Goal: Task Accomplishment & Management: Manage account settings

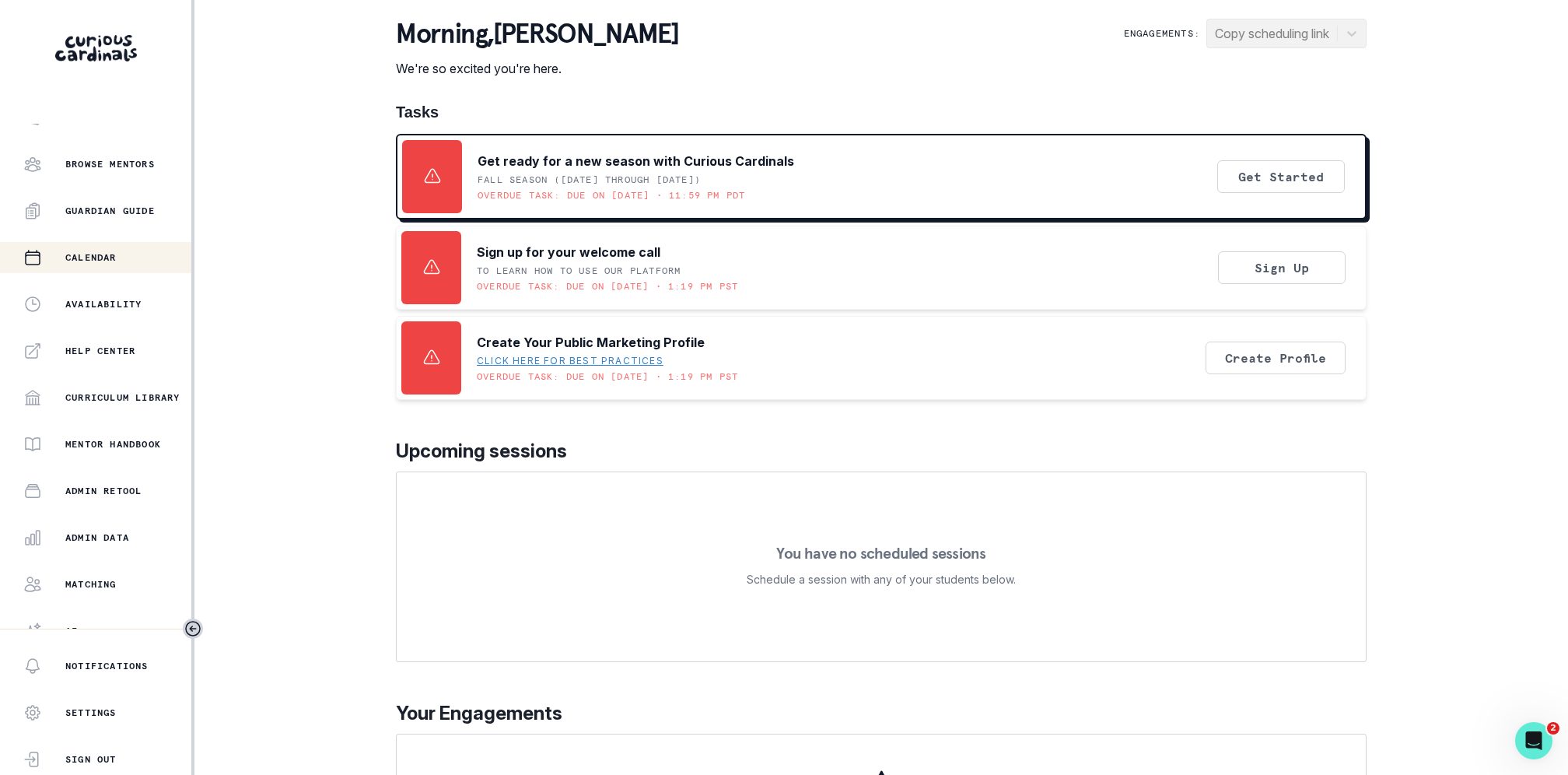
scroll to position [179, 0]
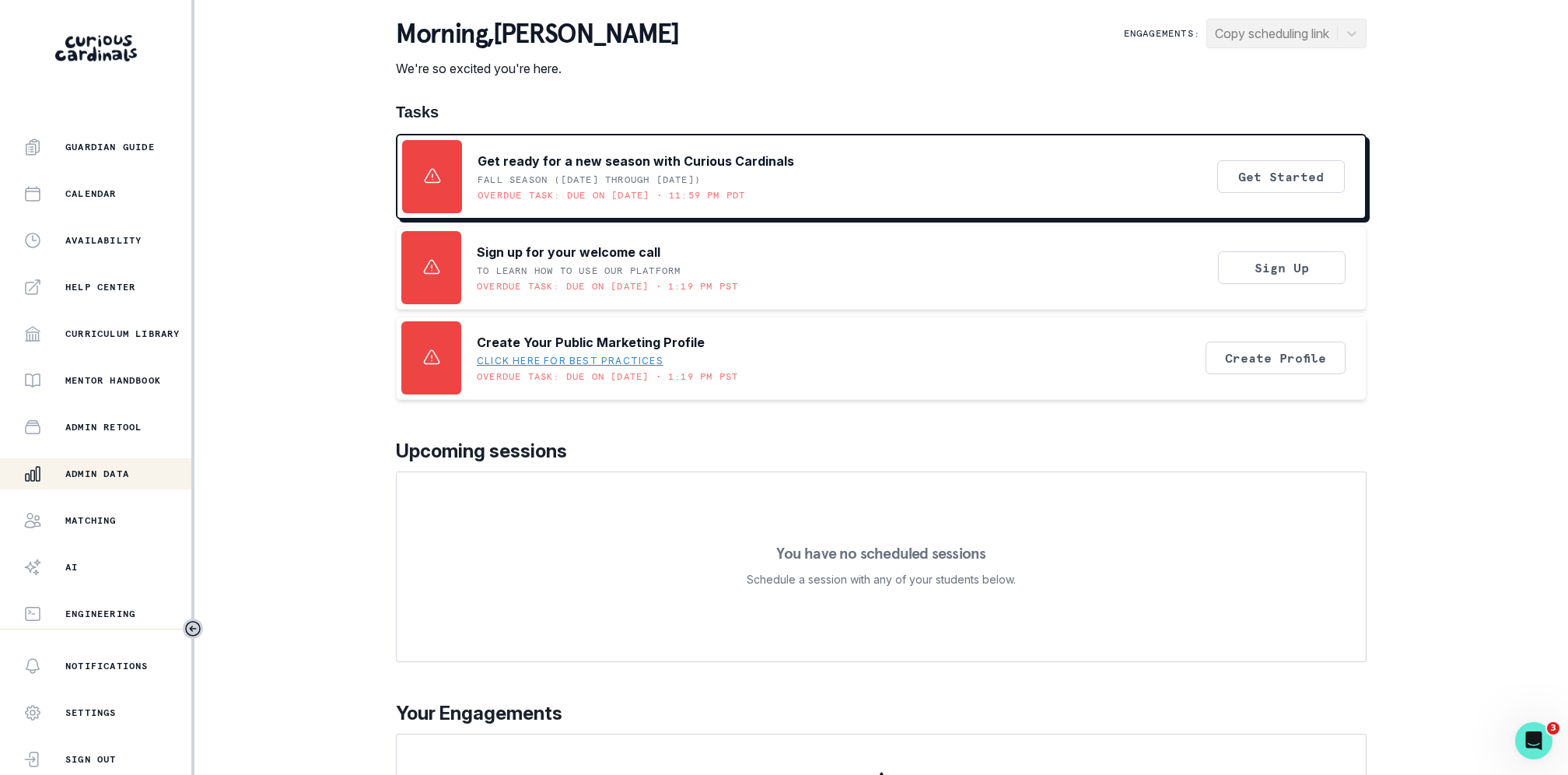
click at [117, 466] on div "Admin Data" at bounding box center [107, 474] width 168 height 19
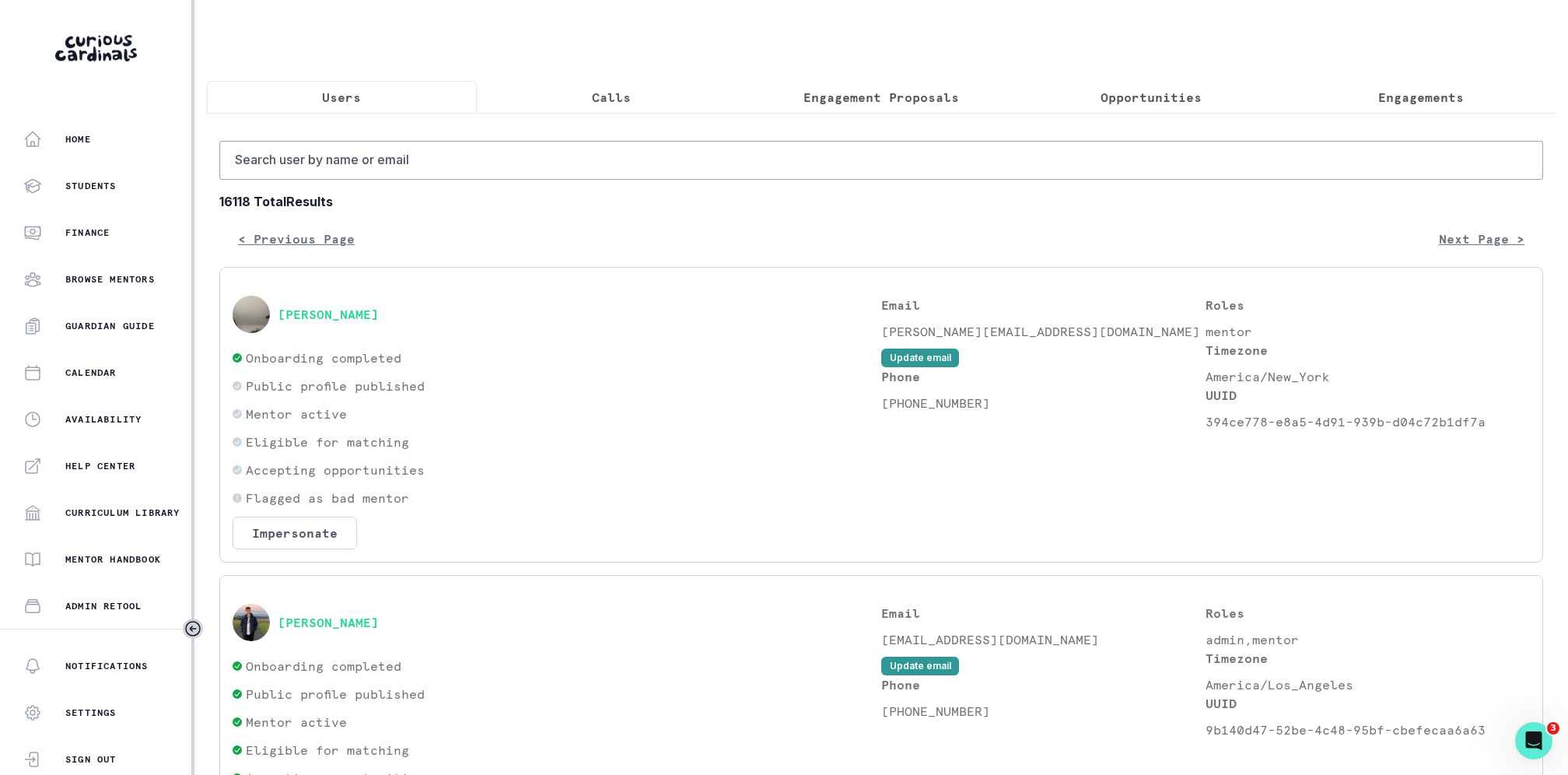
click at [1420, 94] on p "Engagements" at bounding box center [1421, 97] width 86 height 19
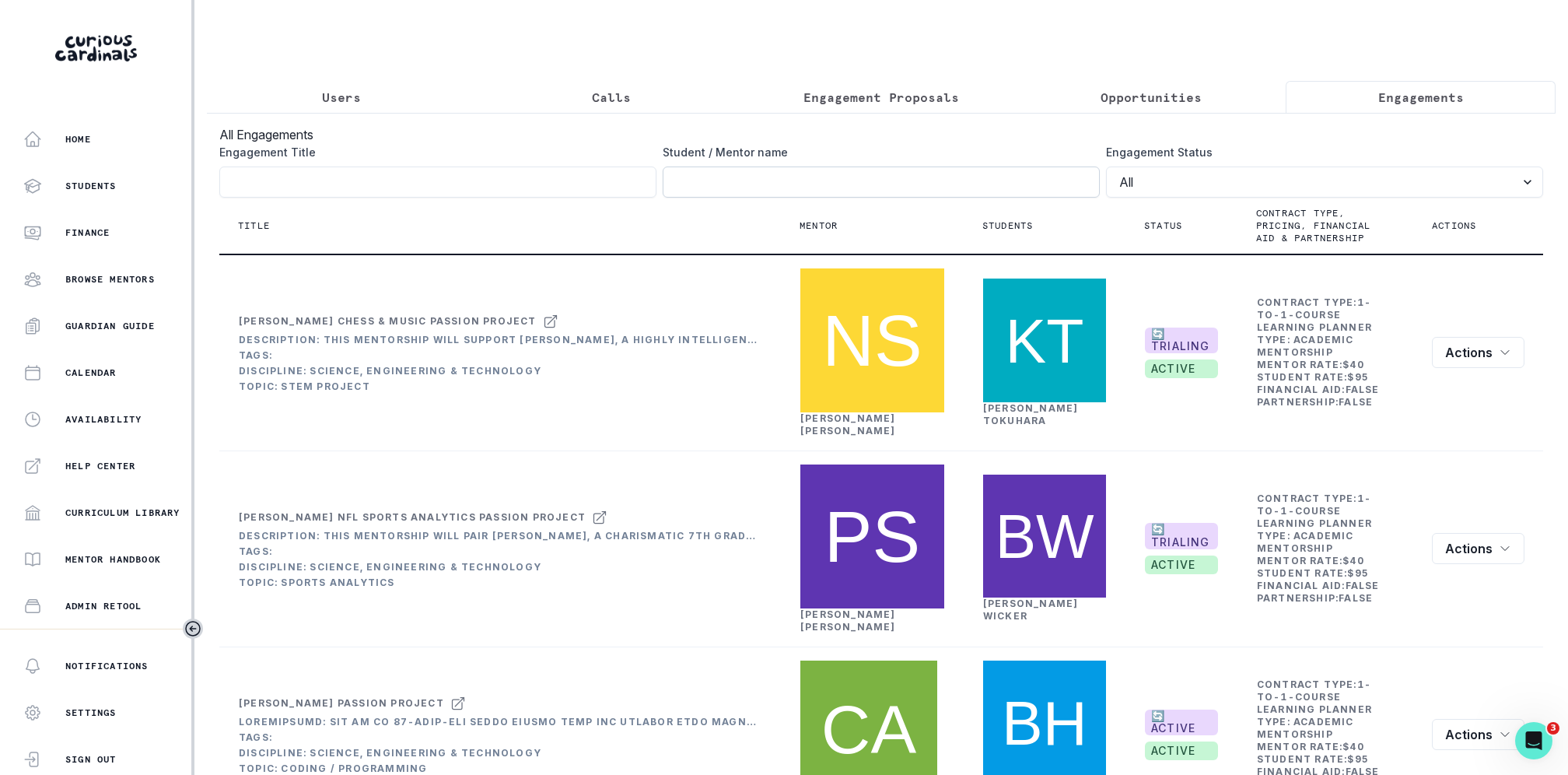
click at [977, 189] on input "Engagement Title" at bounding box center [881, 182] width 437 height 31
type input "jasmine l"
click button "submit" at bounding box center [0, 0] width 0 height 0
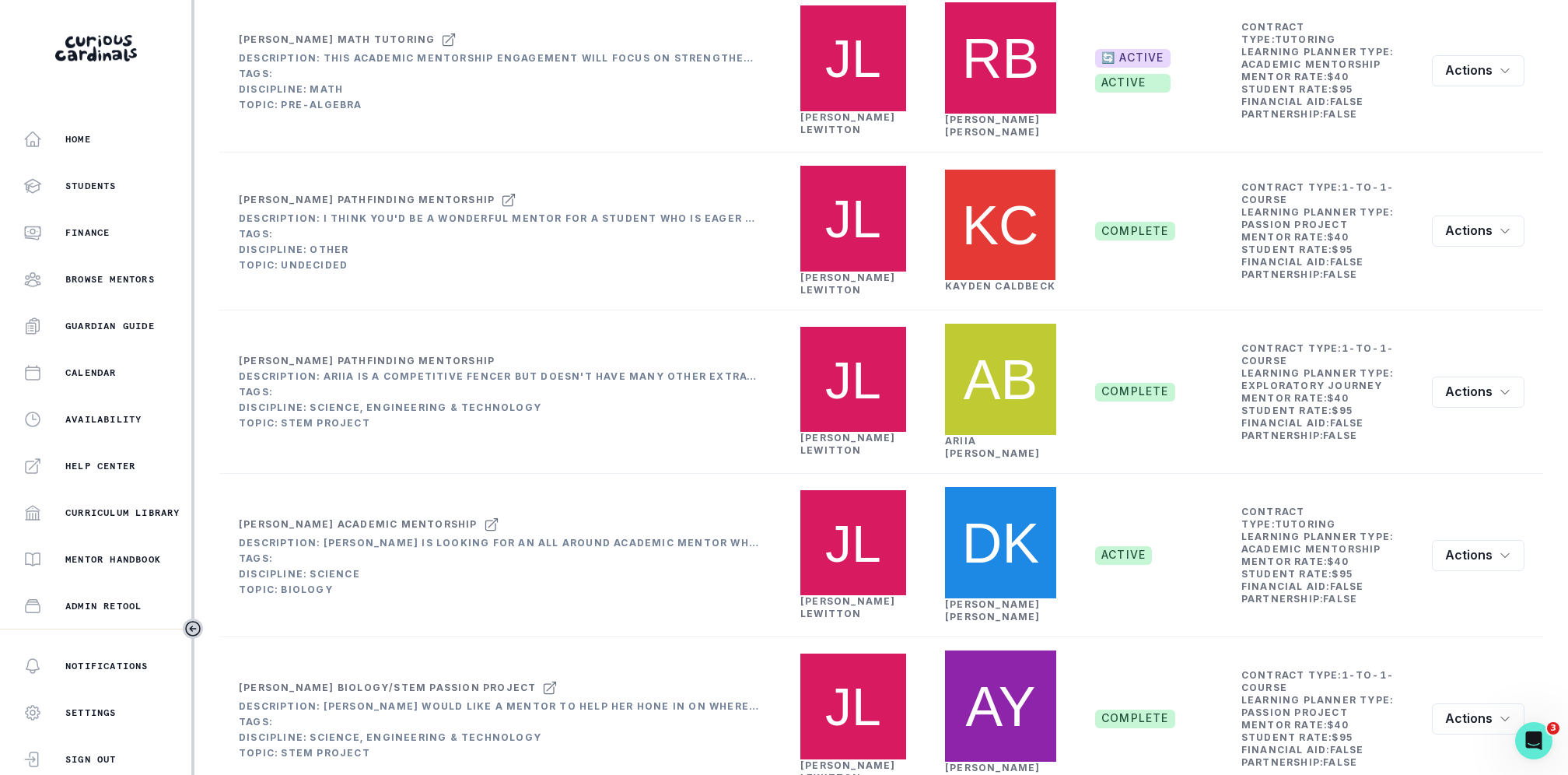
scroll to position [875, 0]
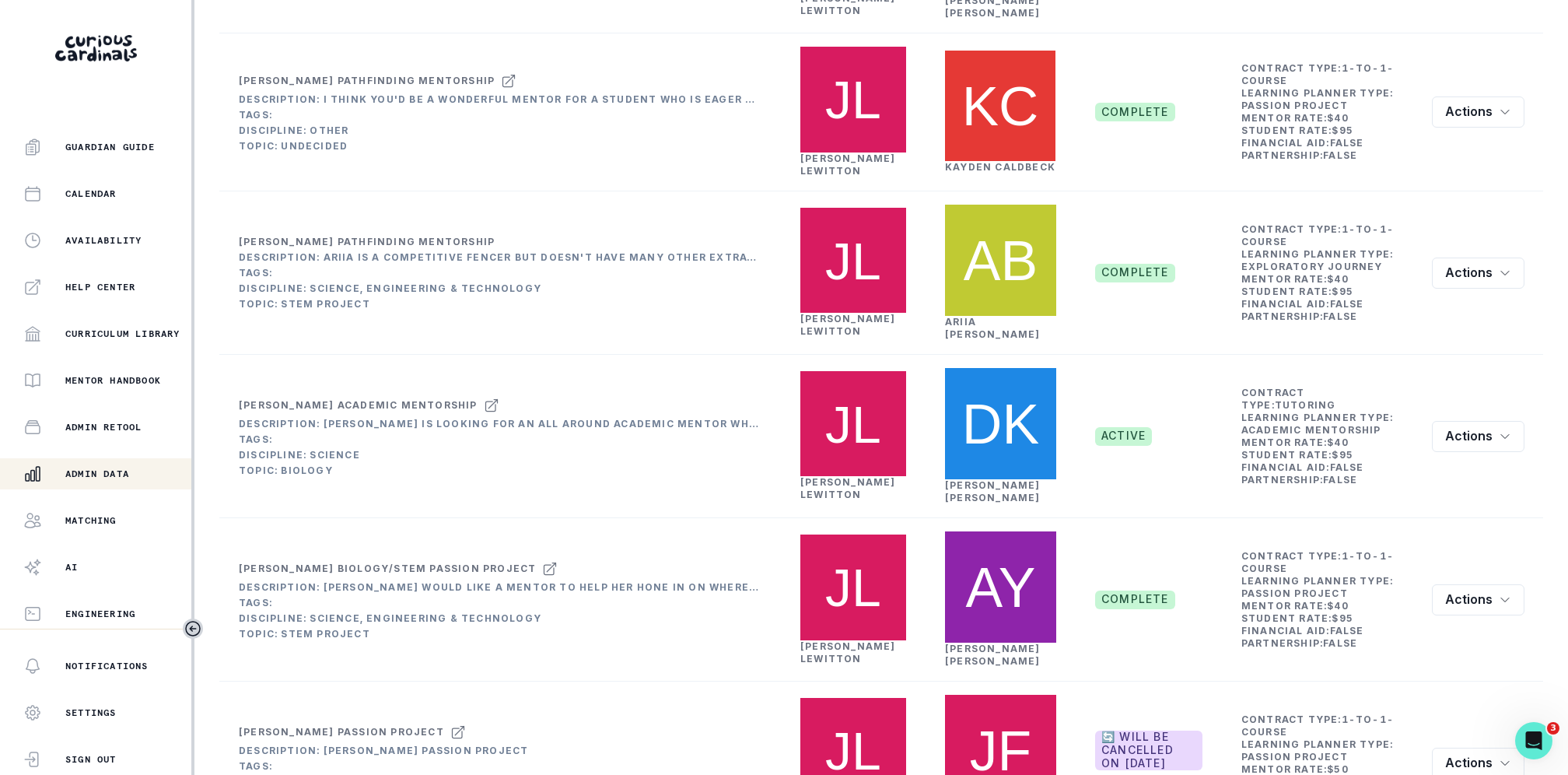
click at [87, 471] on p "Admin Data" at bounding box center [97, 474] width 64 height 13
click at [107, 471] on p "Admin Data" at bounding box center [97, 474] width 64 height 13
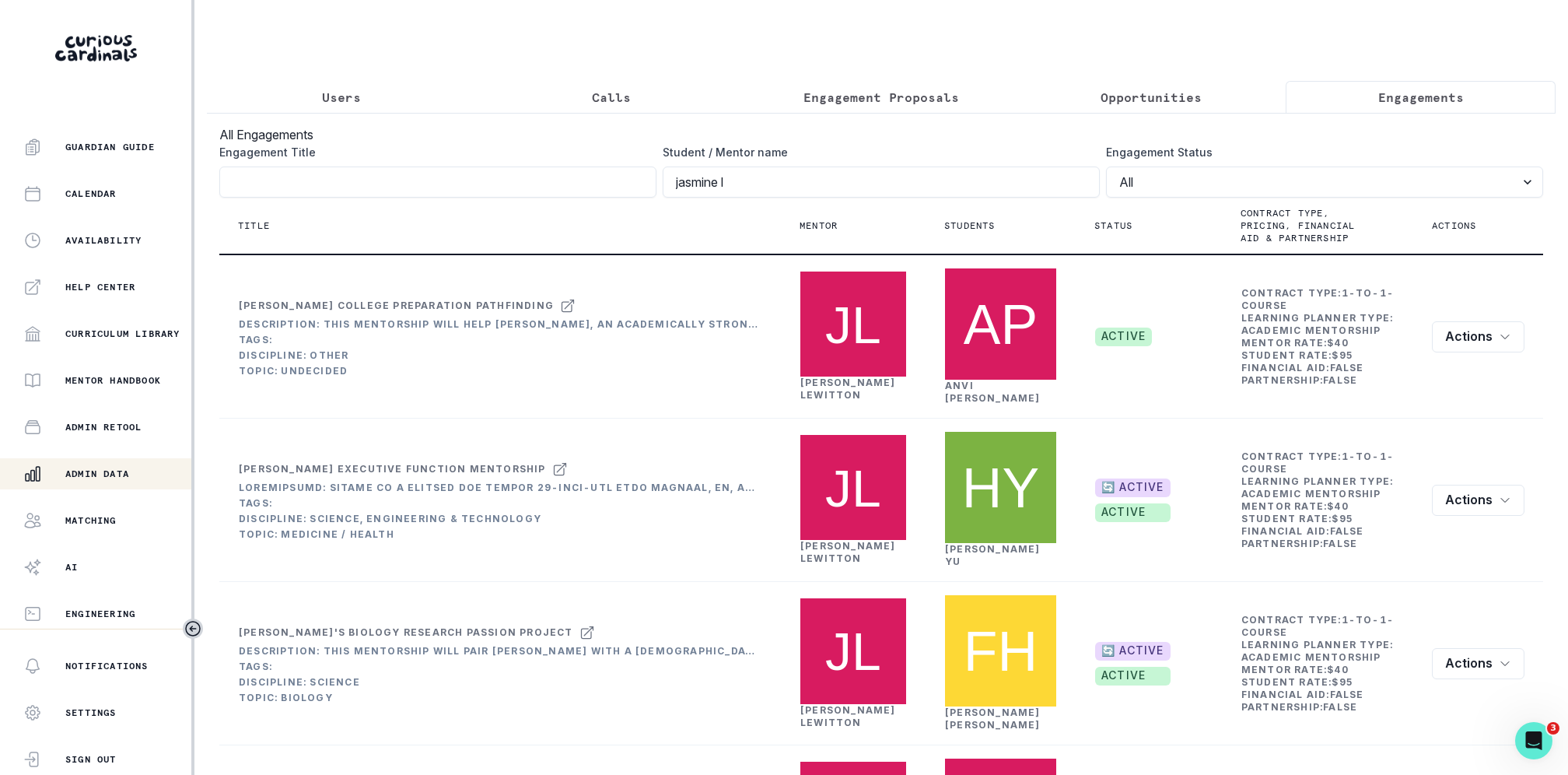
click at [333, 94] on p "Users" at bounding box center [341, 97] width 39 height 19
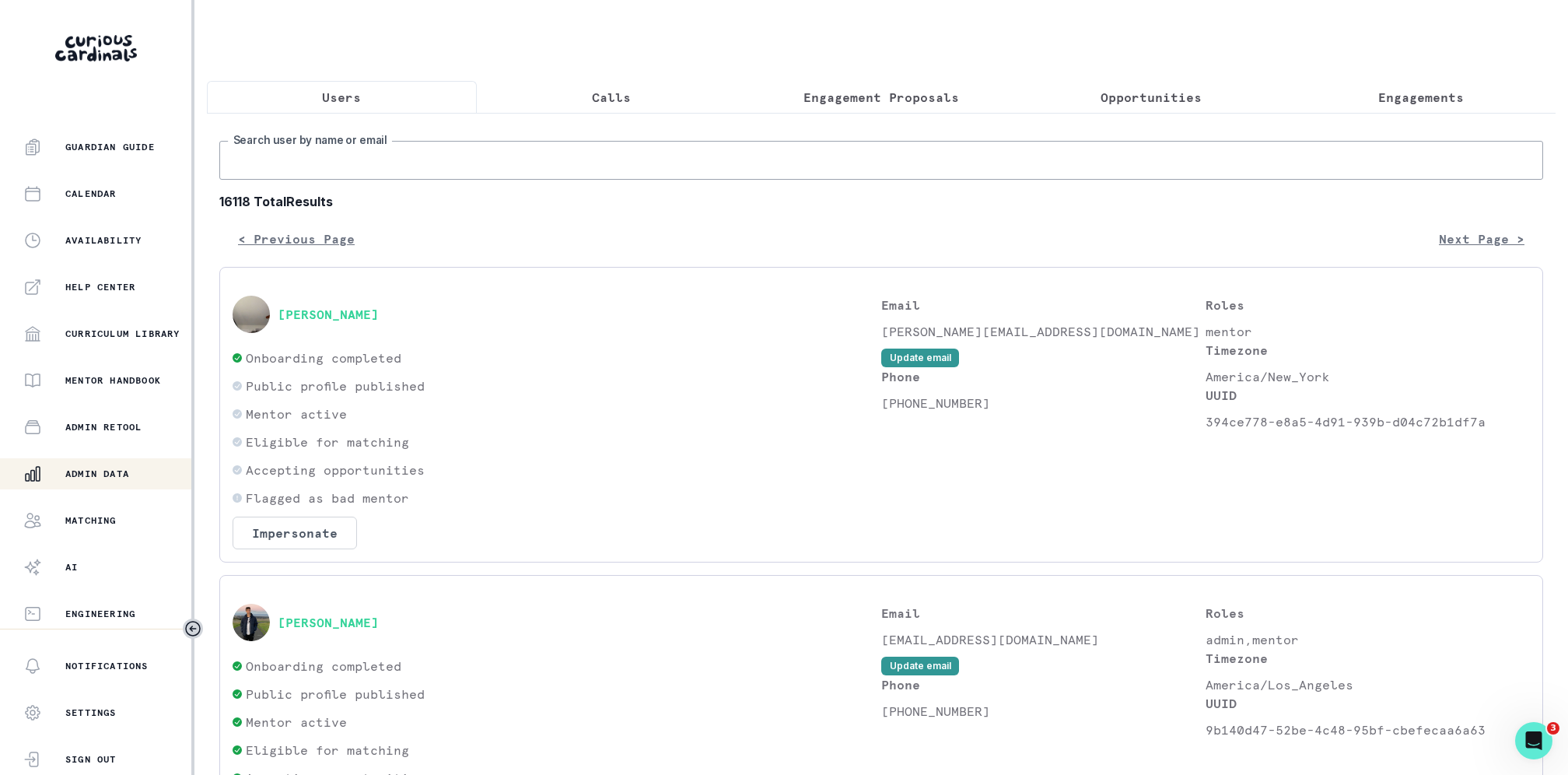
click at [329, 144] on input "Search user by name or email" at bounding box center [881, 160] width 1324 height 39
type input "jasmine l"
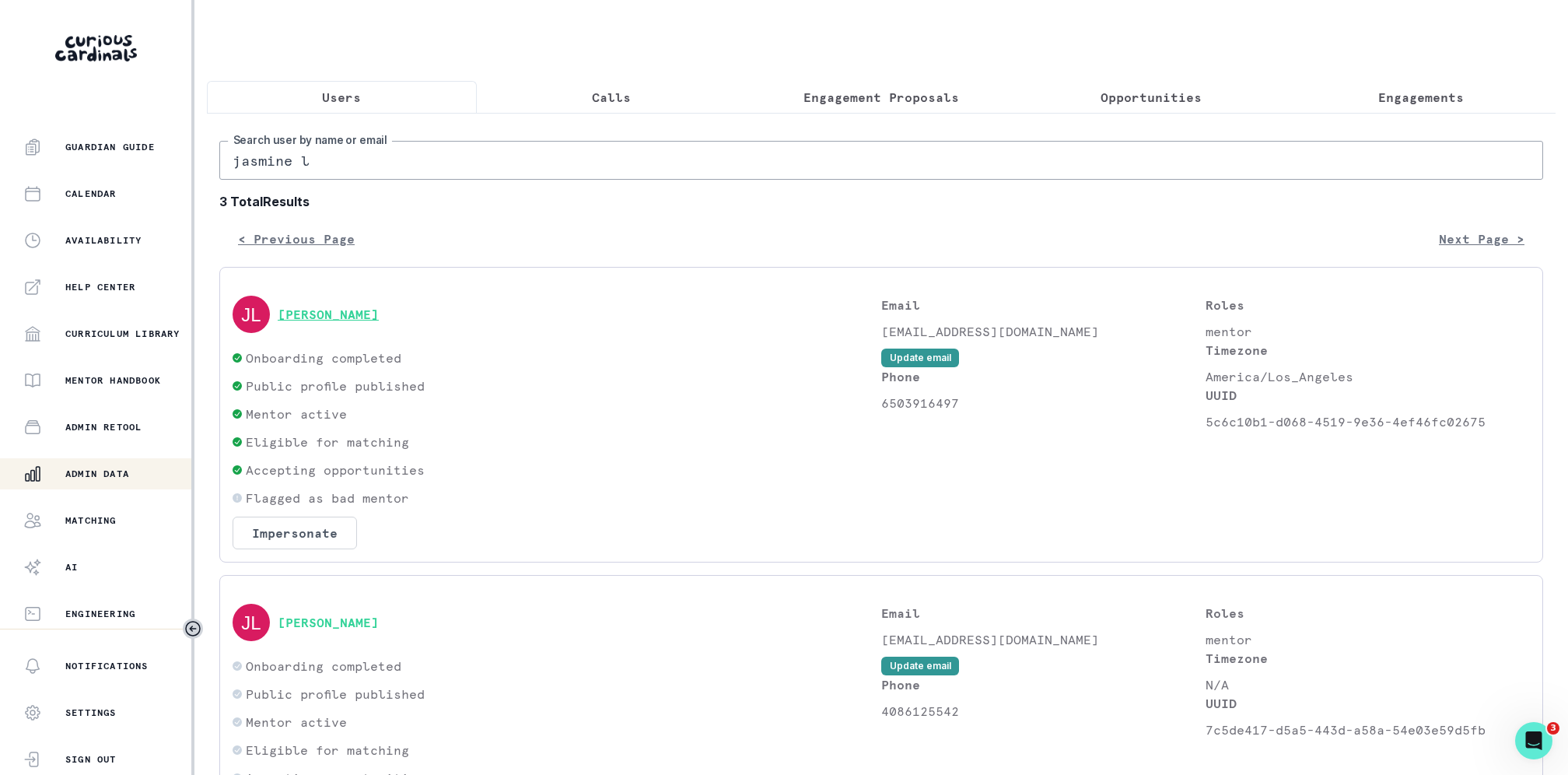
click at [324, 311] on button "[PERSON_NAME]" at bounding box center [328, 314] width 101 height 15
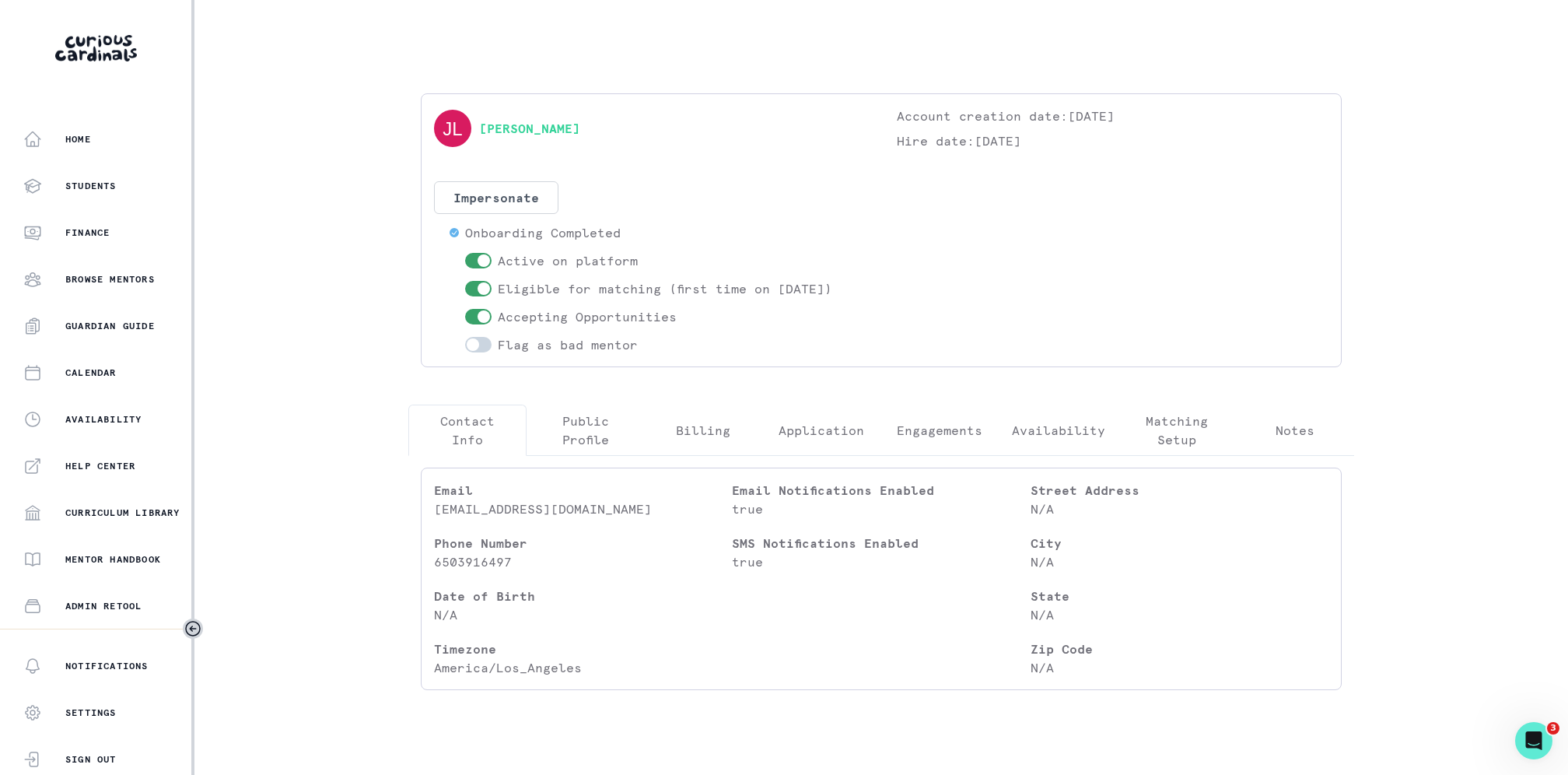
click at [928, 452] on button "Engagements" at bounding box center [940, 430] width 118 height 51
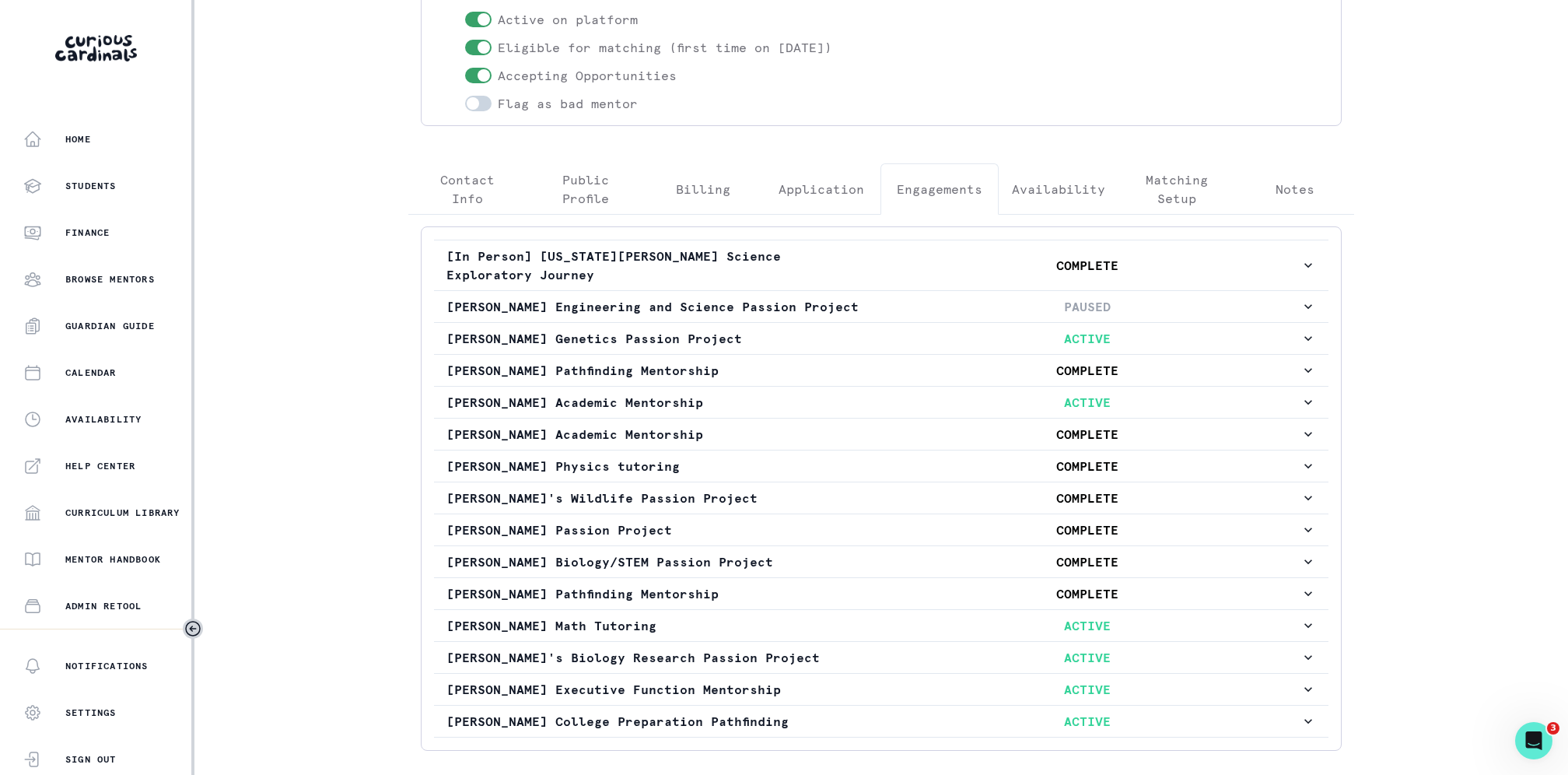
scroll to position [334, 0]
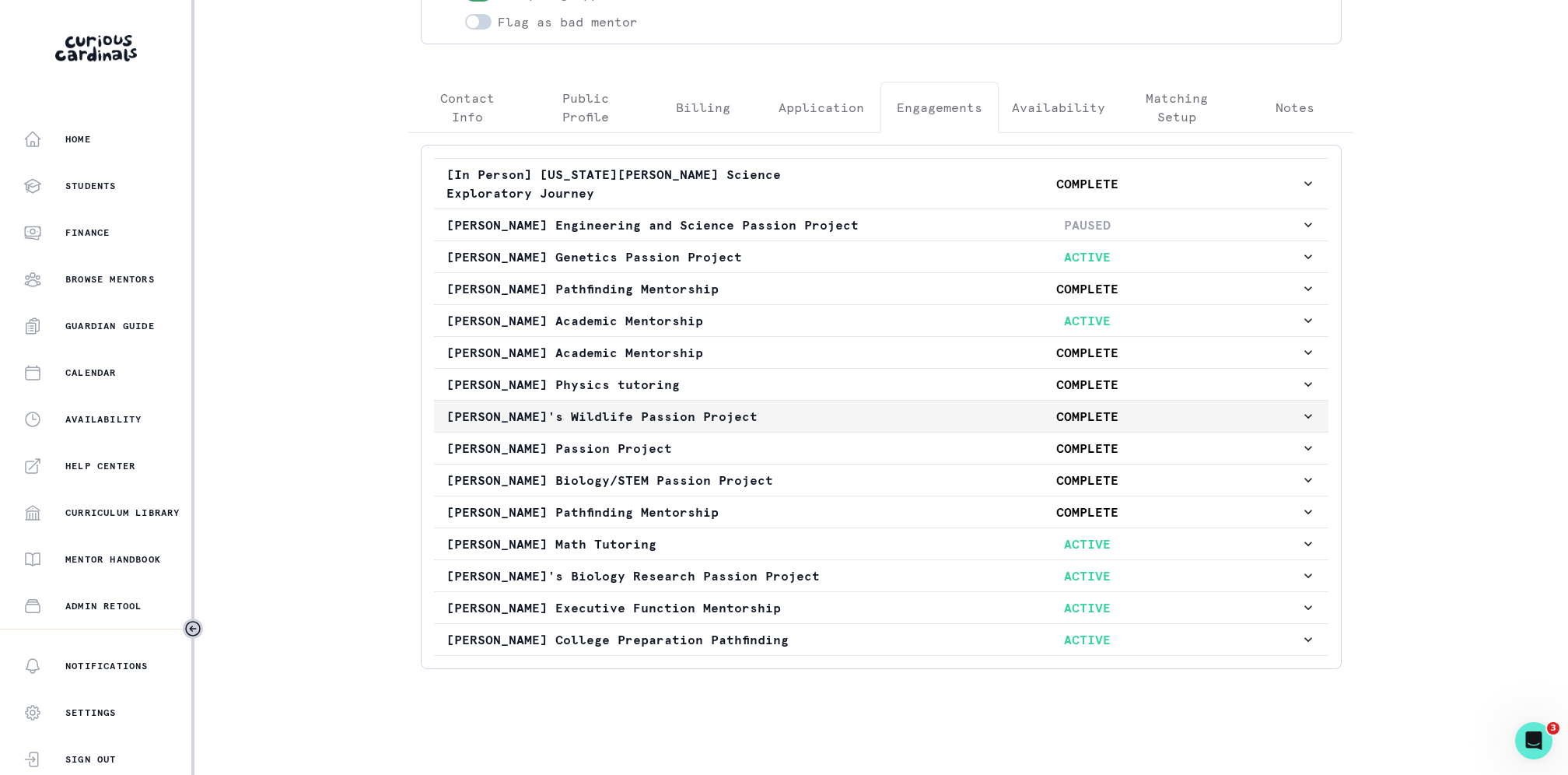
click at [737, 411] on p "[PERSON_NAME]'s Wildlife Passion Project" at bounding box center [659, 416] width 427 height 19
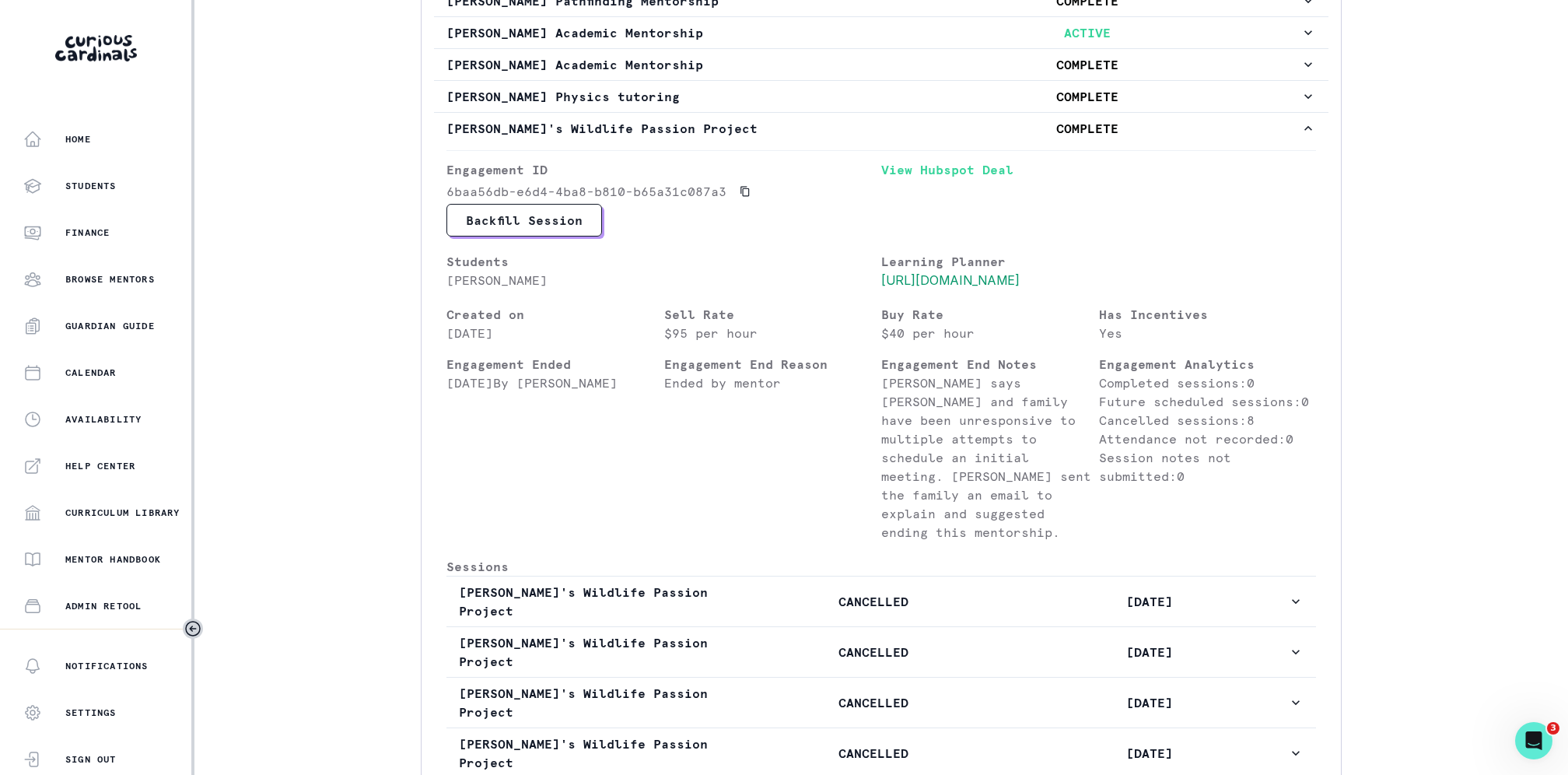
scroll to position [569, 0]
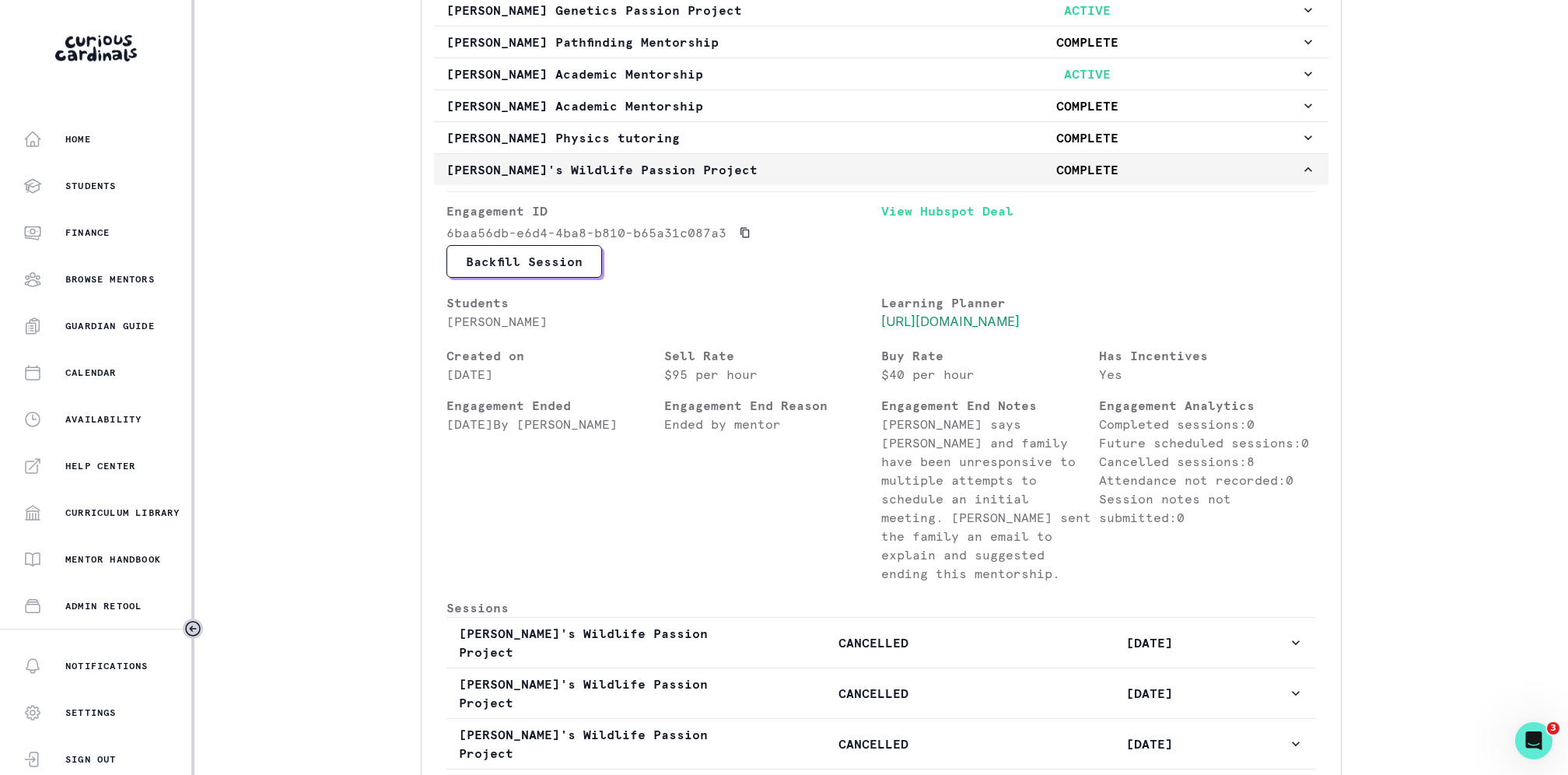
click at [605, 179] on p "[PERSON_NAME]'s Wildlife Passion Project" at bounding box center [659, 169] width 427 height 19
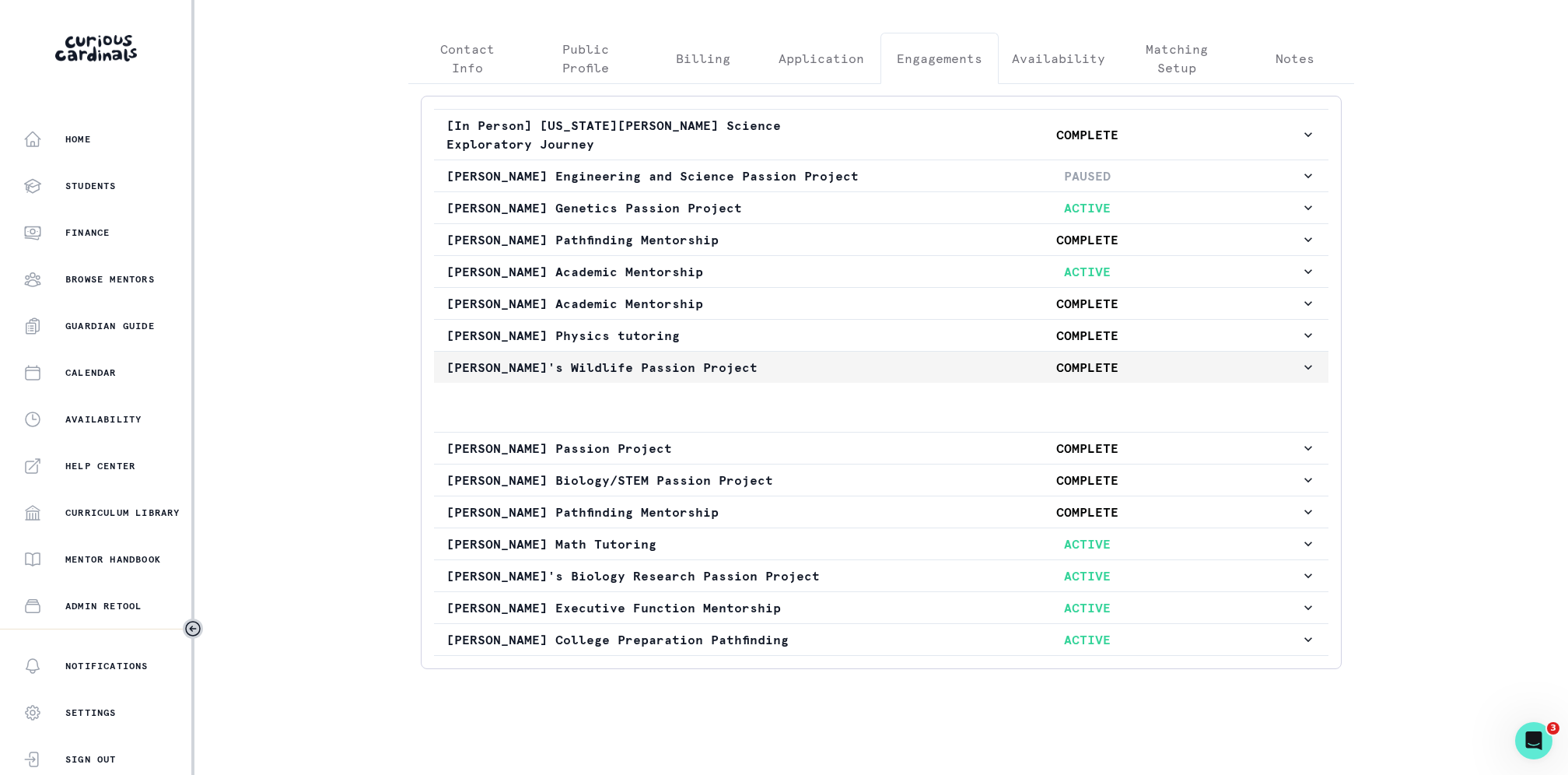
scroll to position [334, 0]
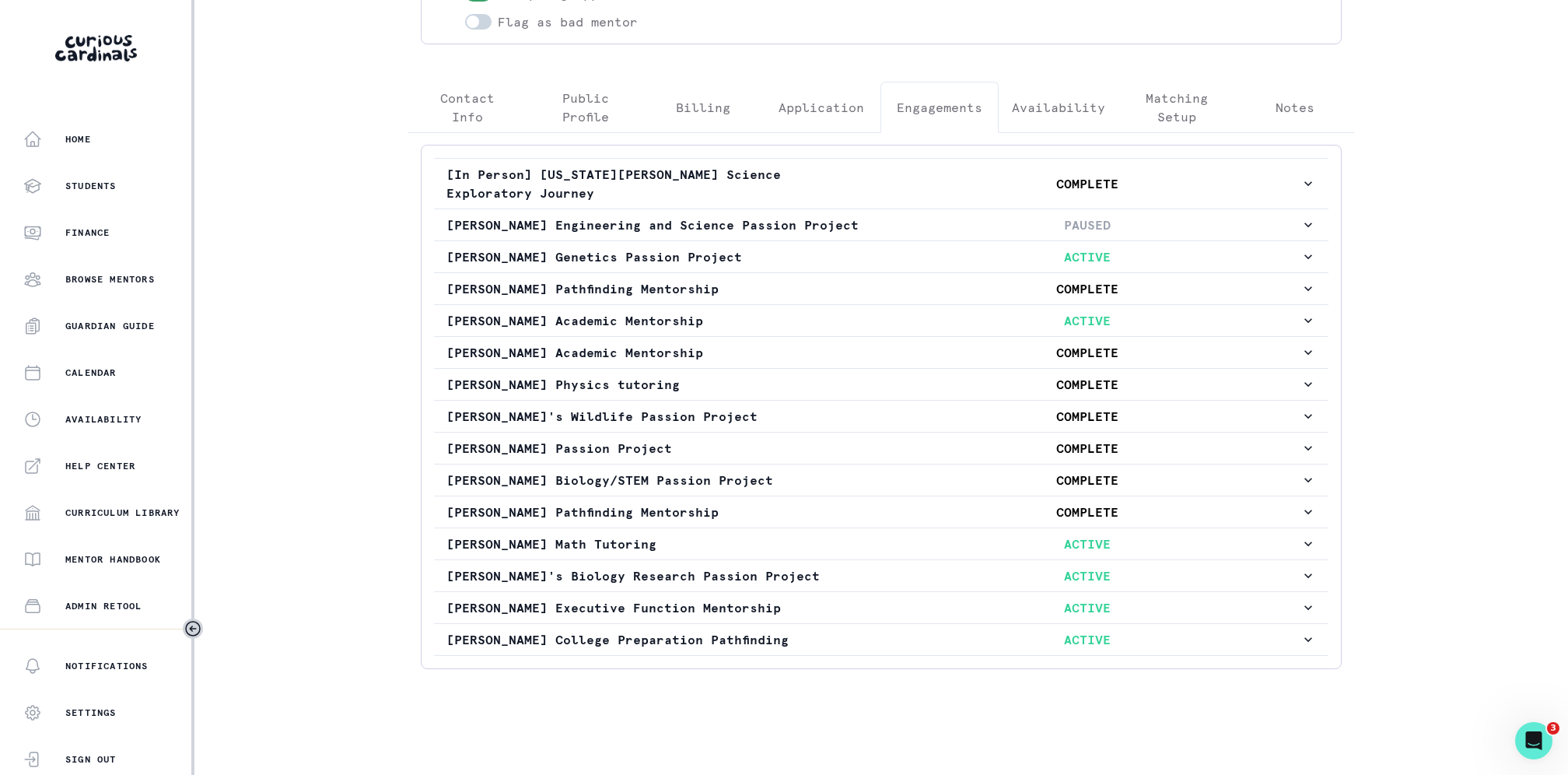
click at [427, 209] on div "[In Person] [US_STATE][PERSON_NAME] Science Exploratory Journey COMPLETE [PERSO…" at bounding box center [881, 407] width 921 height 525
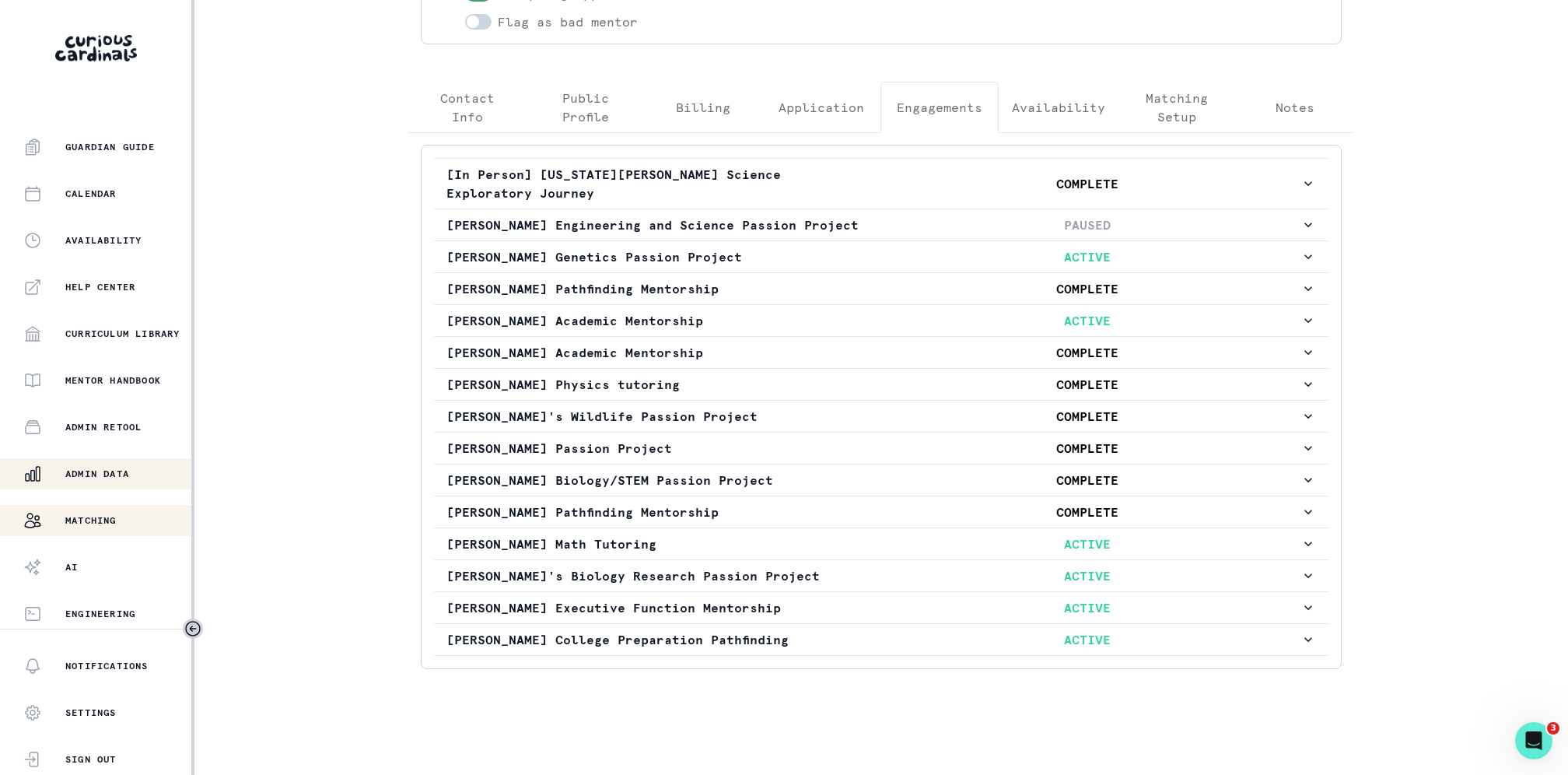
click at [87, 511] on div "Matching" at bounding box center [107, 520] width 168 height 19
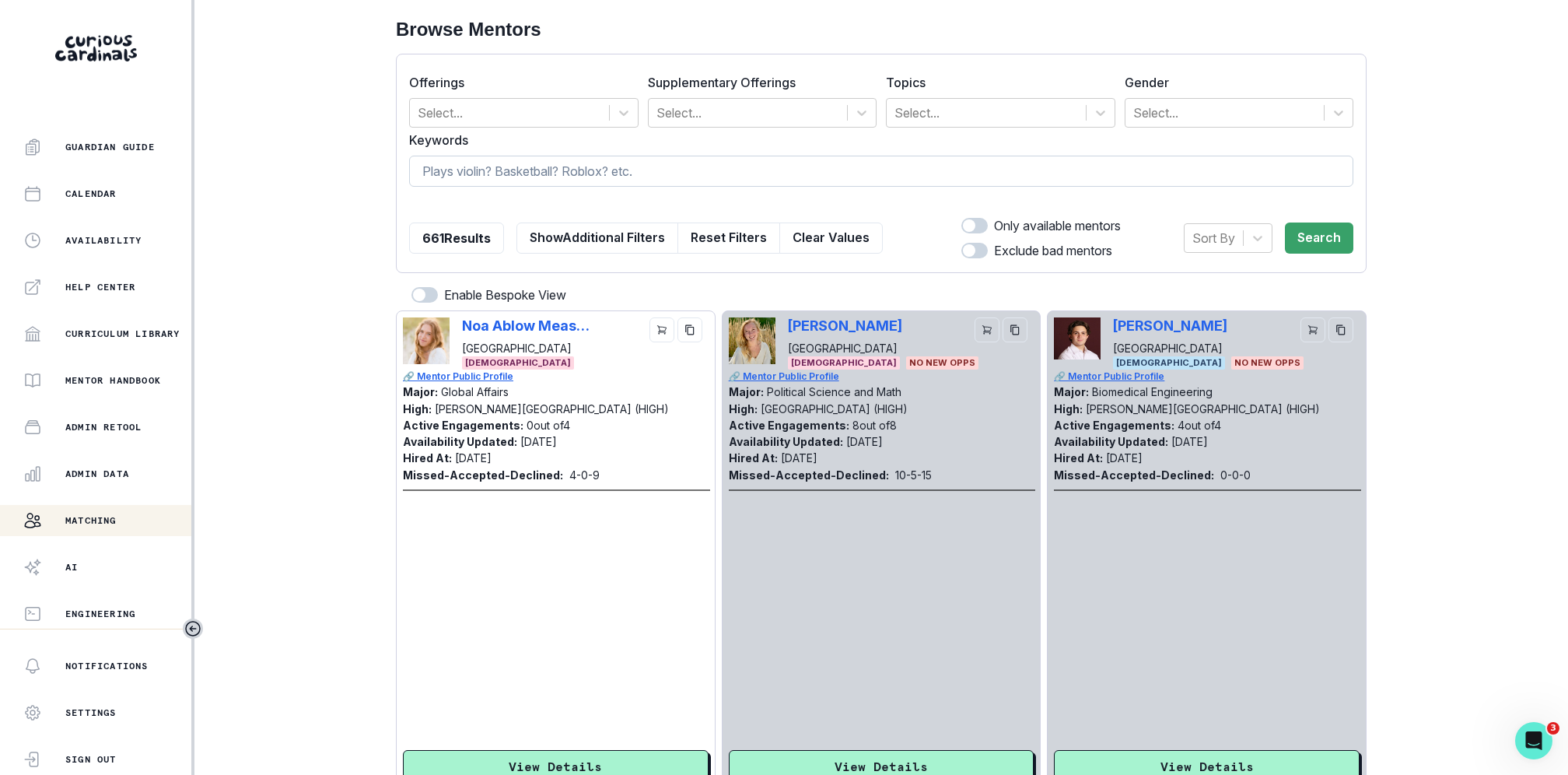
click at [585, 184] on input at bounding box center [881, 171] width 944 height 31
type input "[PERSON_NAME]"
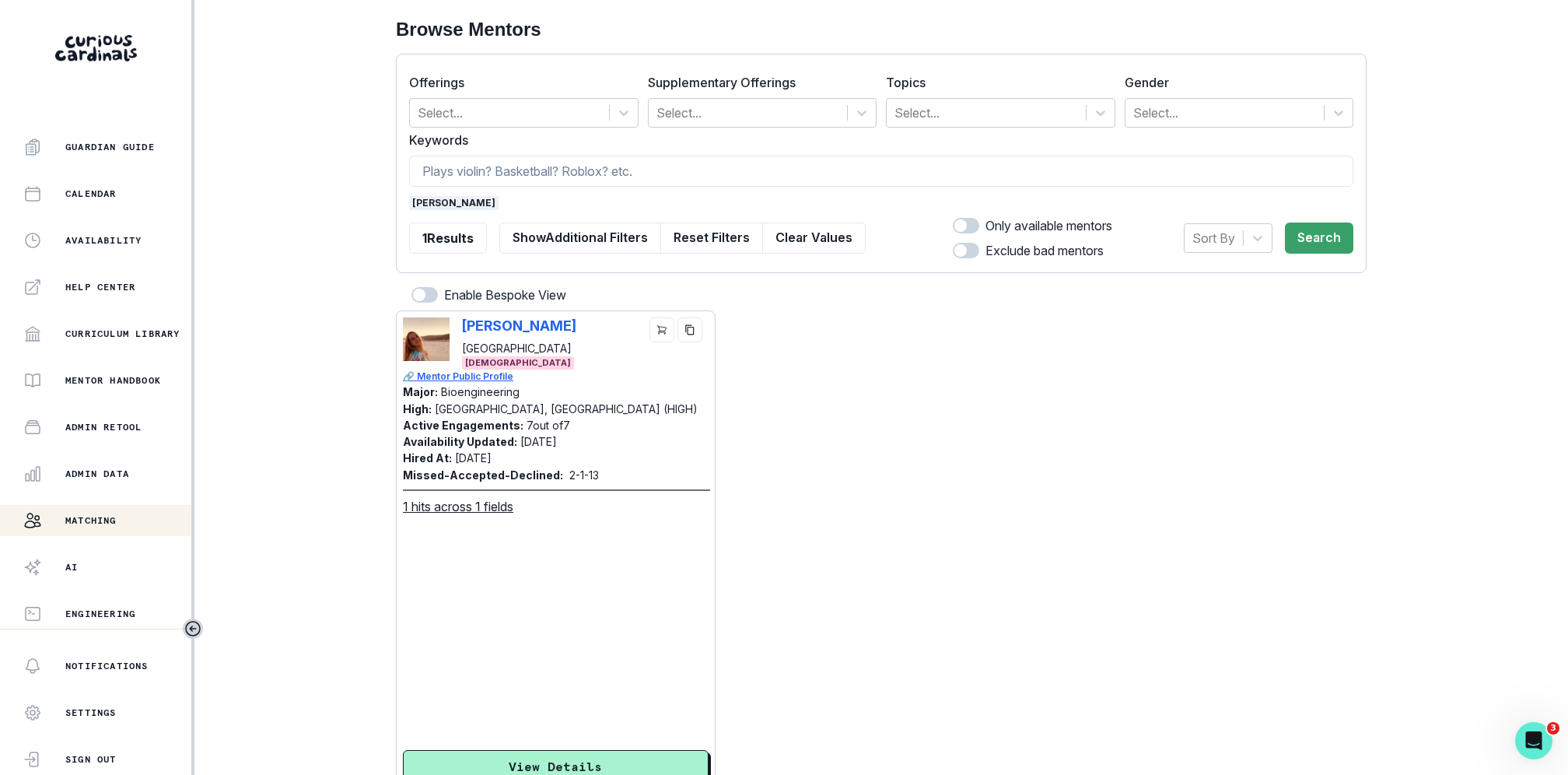
scroll to position [70, 0]
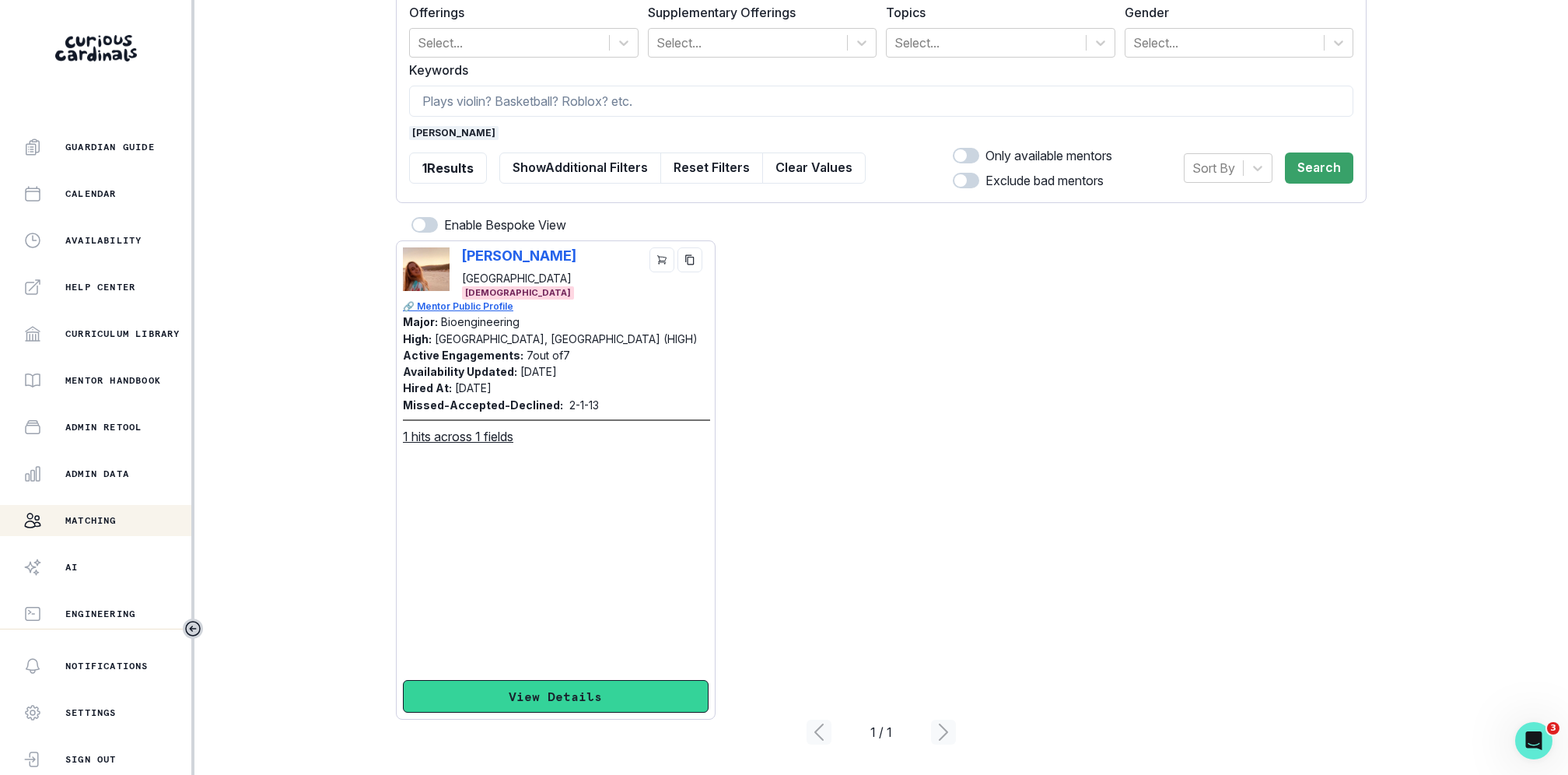
click at [577, 709] on button "View Details" at bounding box center [556, 697] width 306 height 33
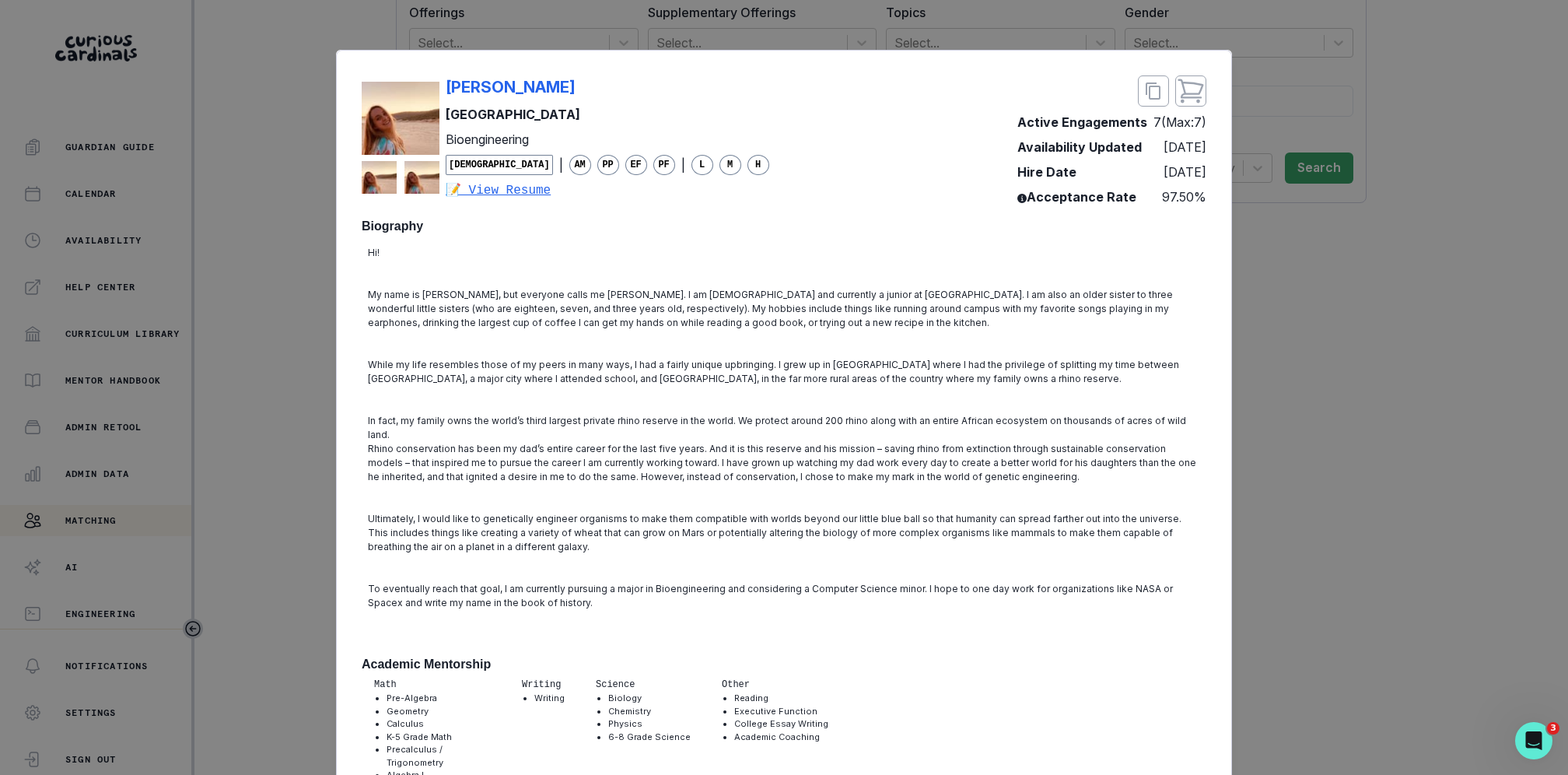
click at [779, 416] on p "In fact, my family owns the world’s third largest private rhino reserve in the …" at bounding box center [784, 428] width 832 height 28
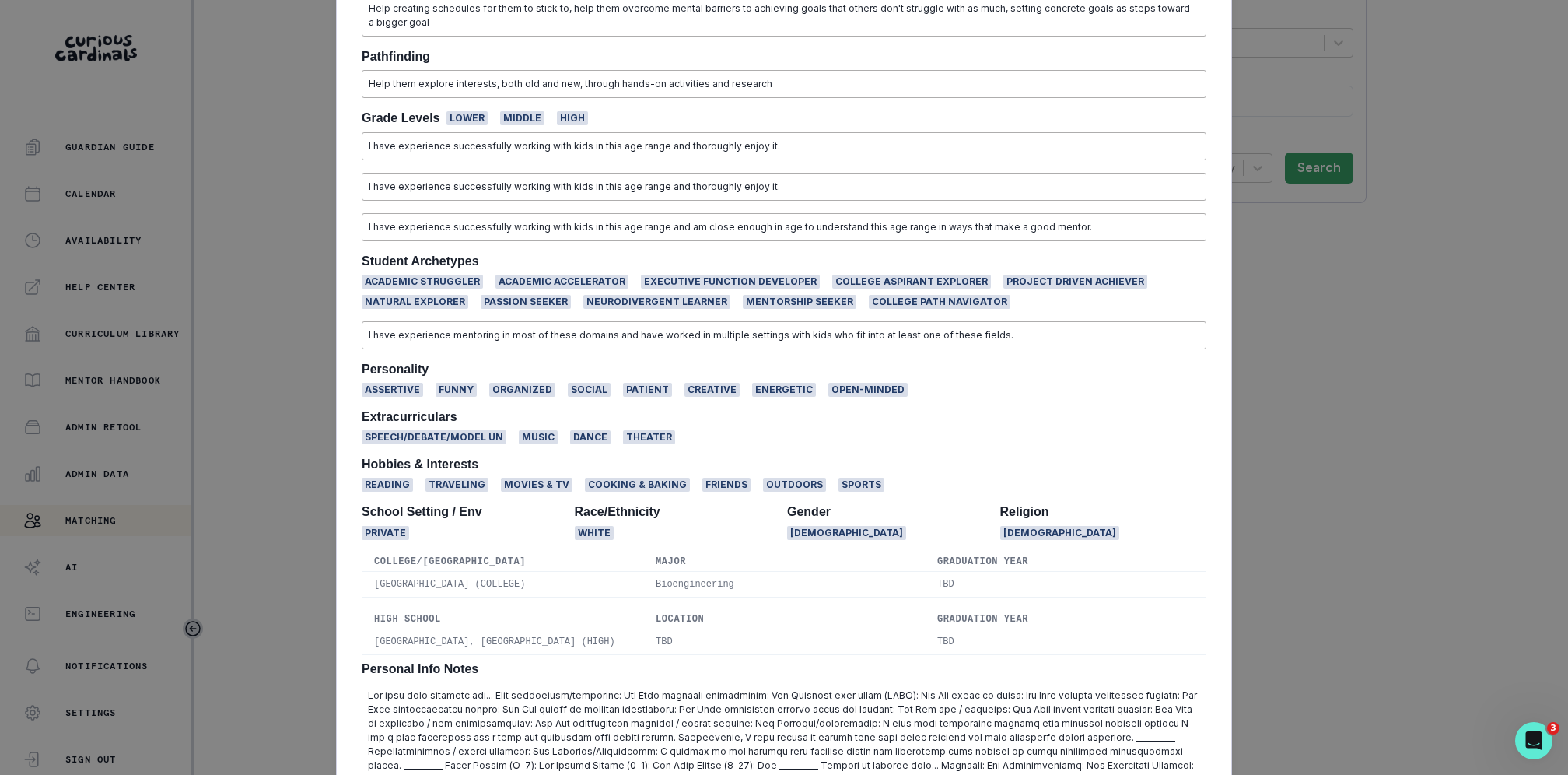
scroll to position [1323, 0]
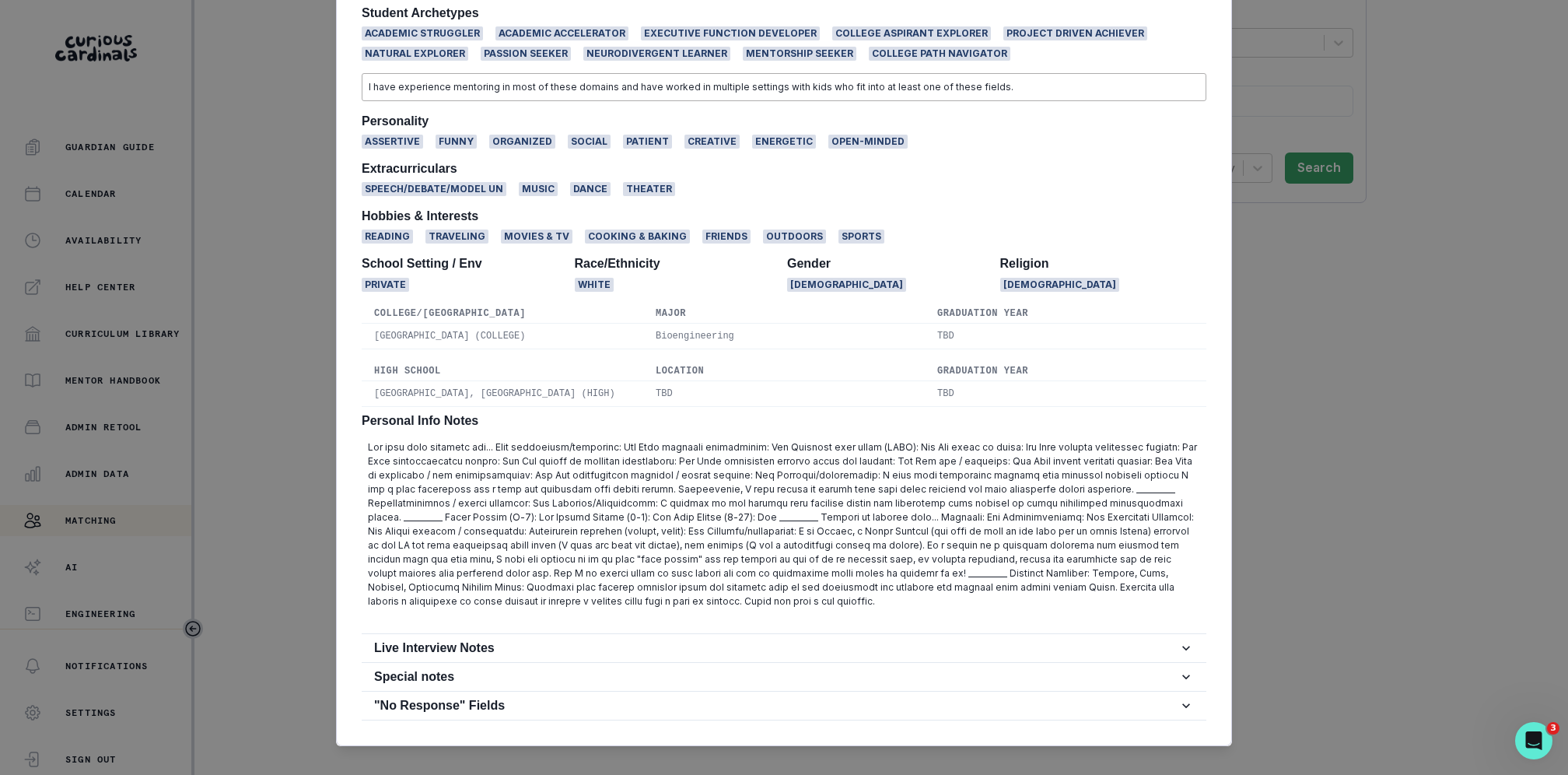
click at [1405, 323] on div "[PERSON_NAME][GEOGRAPHIC_DATA] Bioengineering [DEMOGRAPHIC_DATA] | AM PP EF PF …" at bounding box center [784, 387] width 1568 height 775
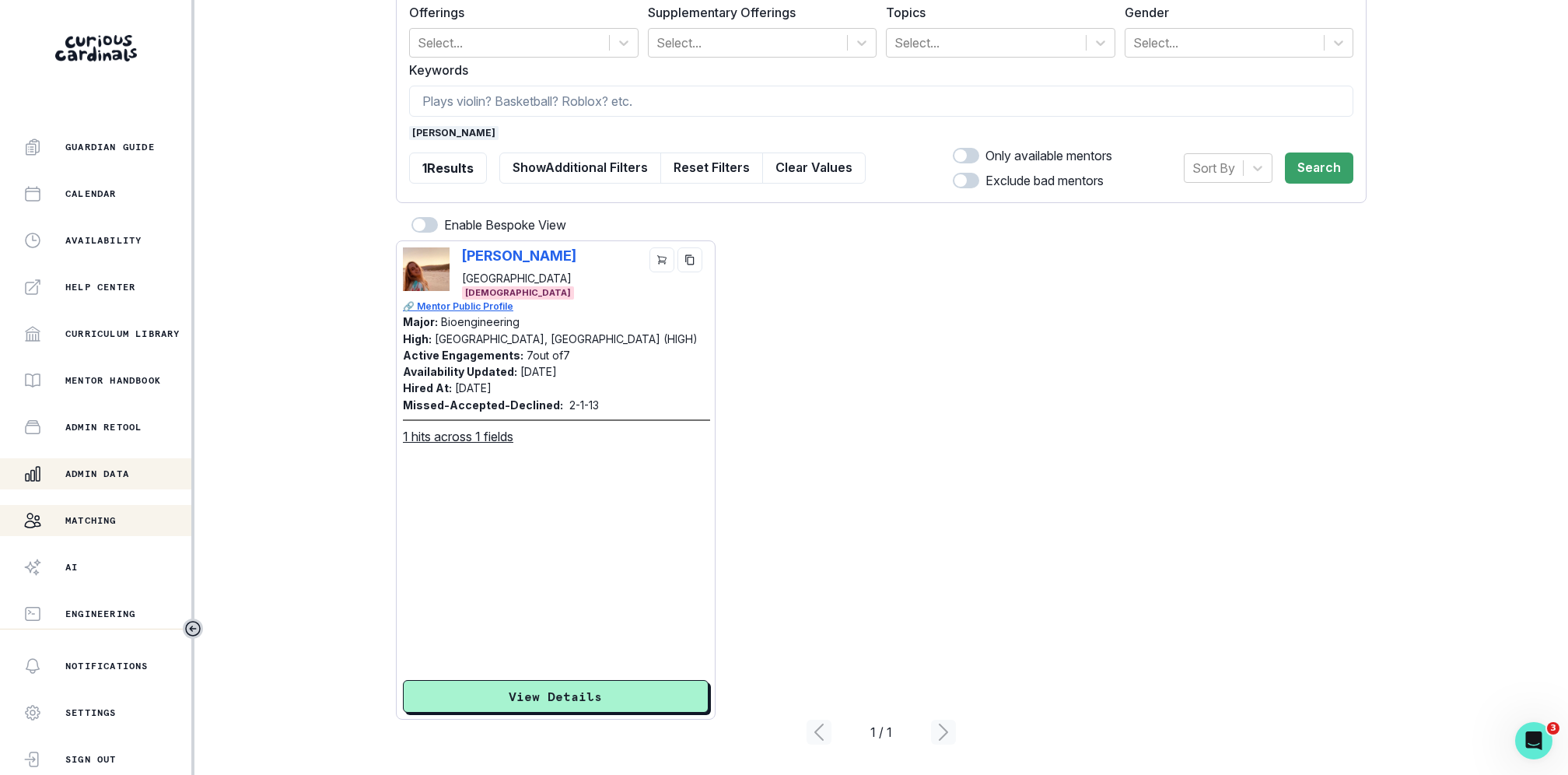
click at [97, 476] on p "Admin Data" at bounding box center [97, 474] width 64 height 13
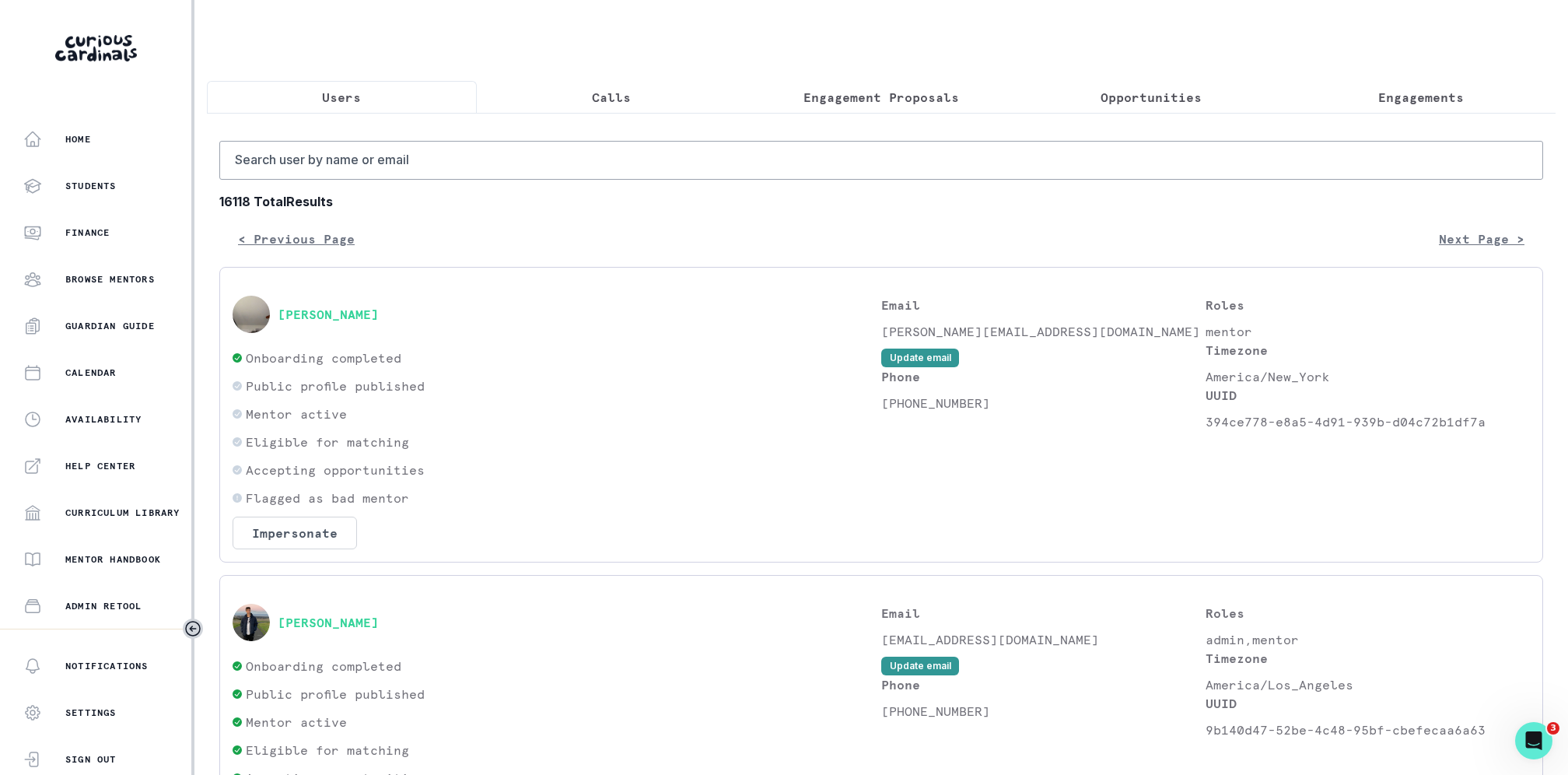
click at [598, 103] on p "Calls" at bounding box center [611, 97] width 39 height 19
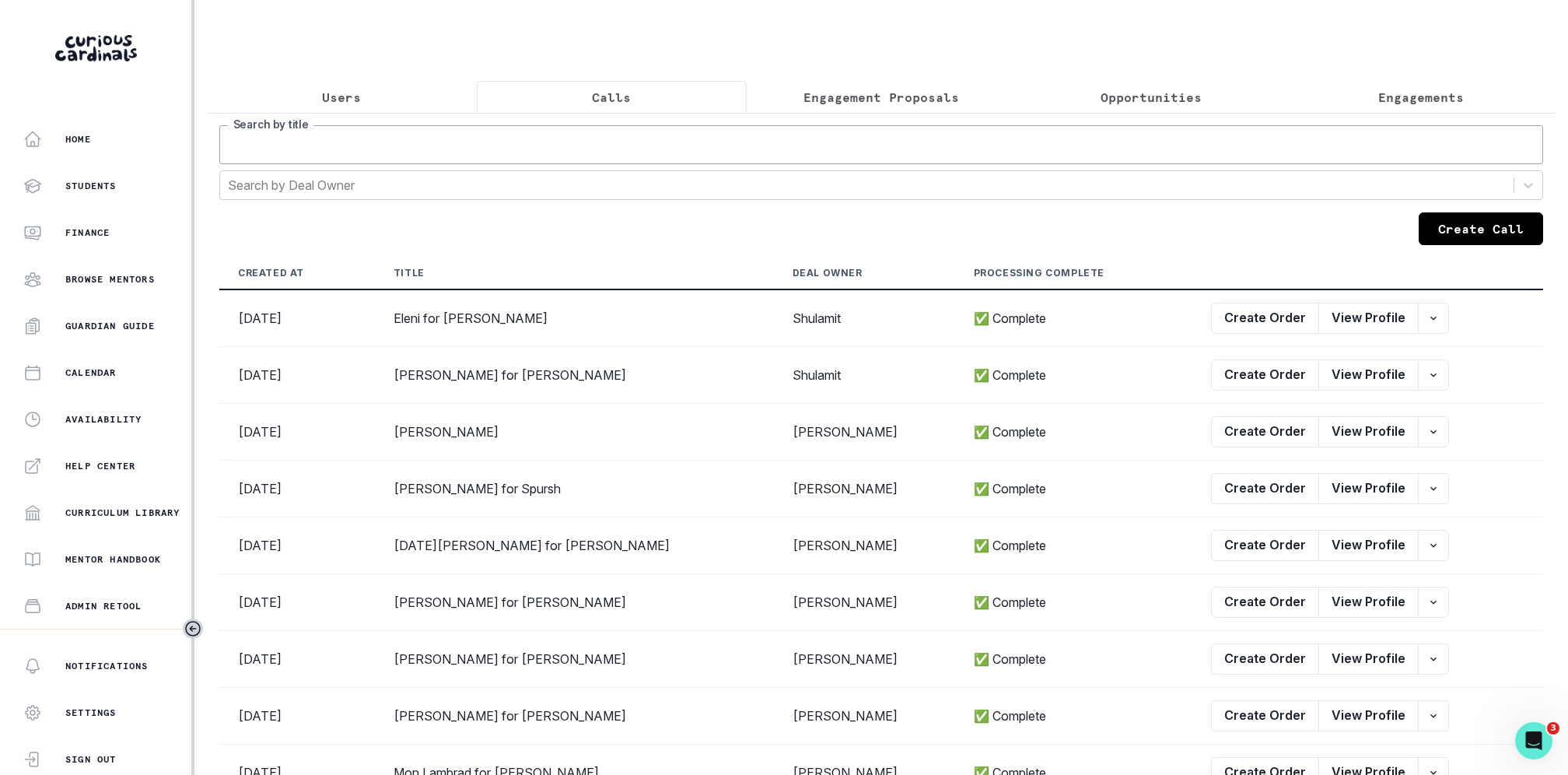
click at [621, 141] on input "Search by title" at bounding box center [881, 145] width 1324 height 39
click at [829, 111] on button "Engagement Proposals" at bounding box center [881, 97] width 270 height 33
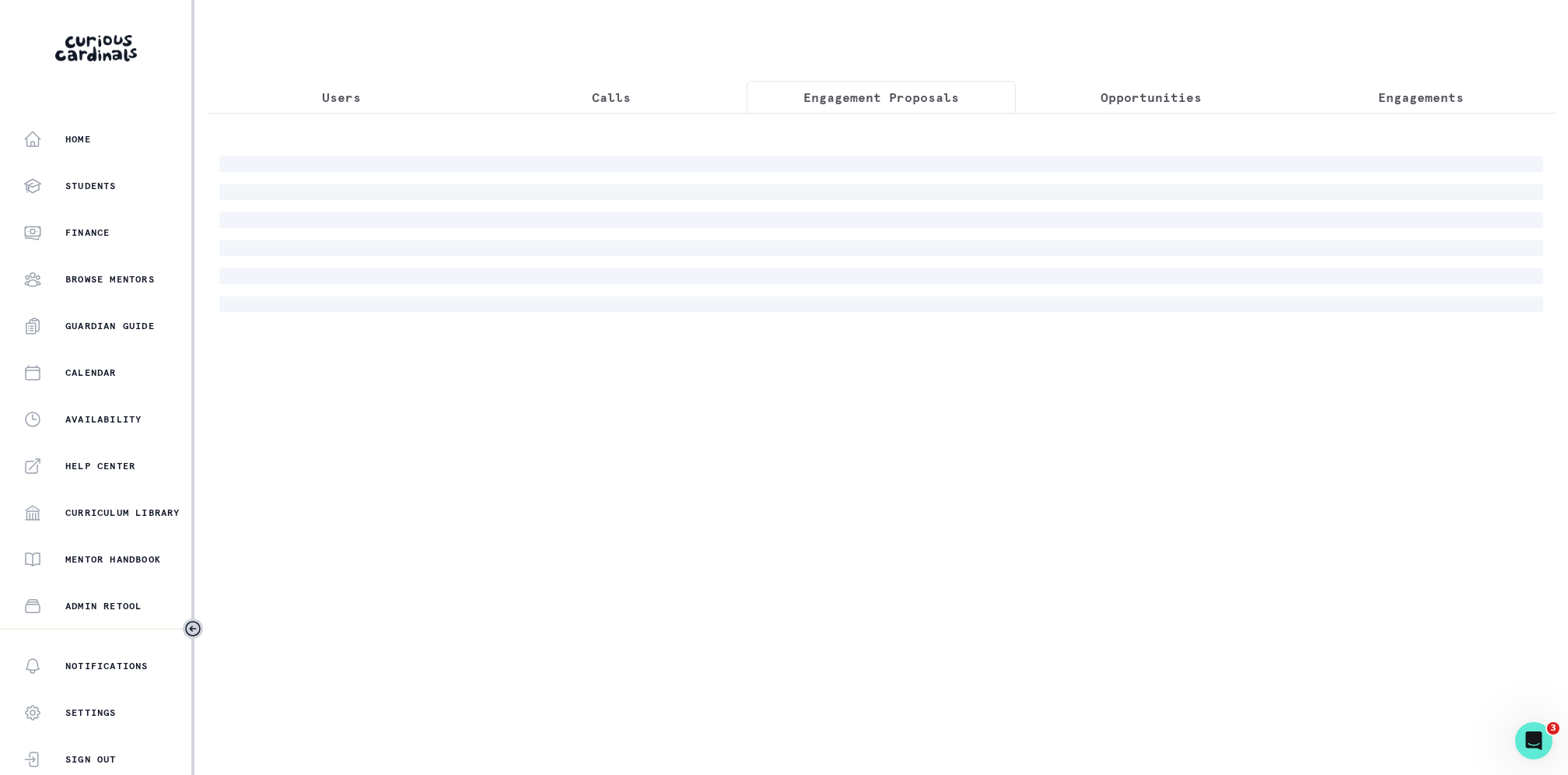
click at [686, 84] on button "Calls" at bounding box center [612, 97] width 270 height 33
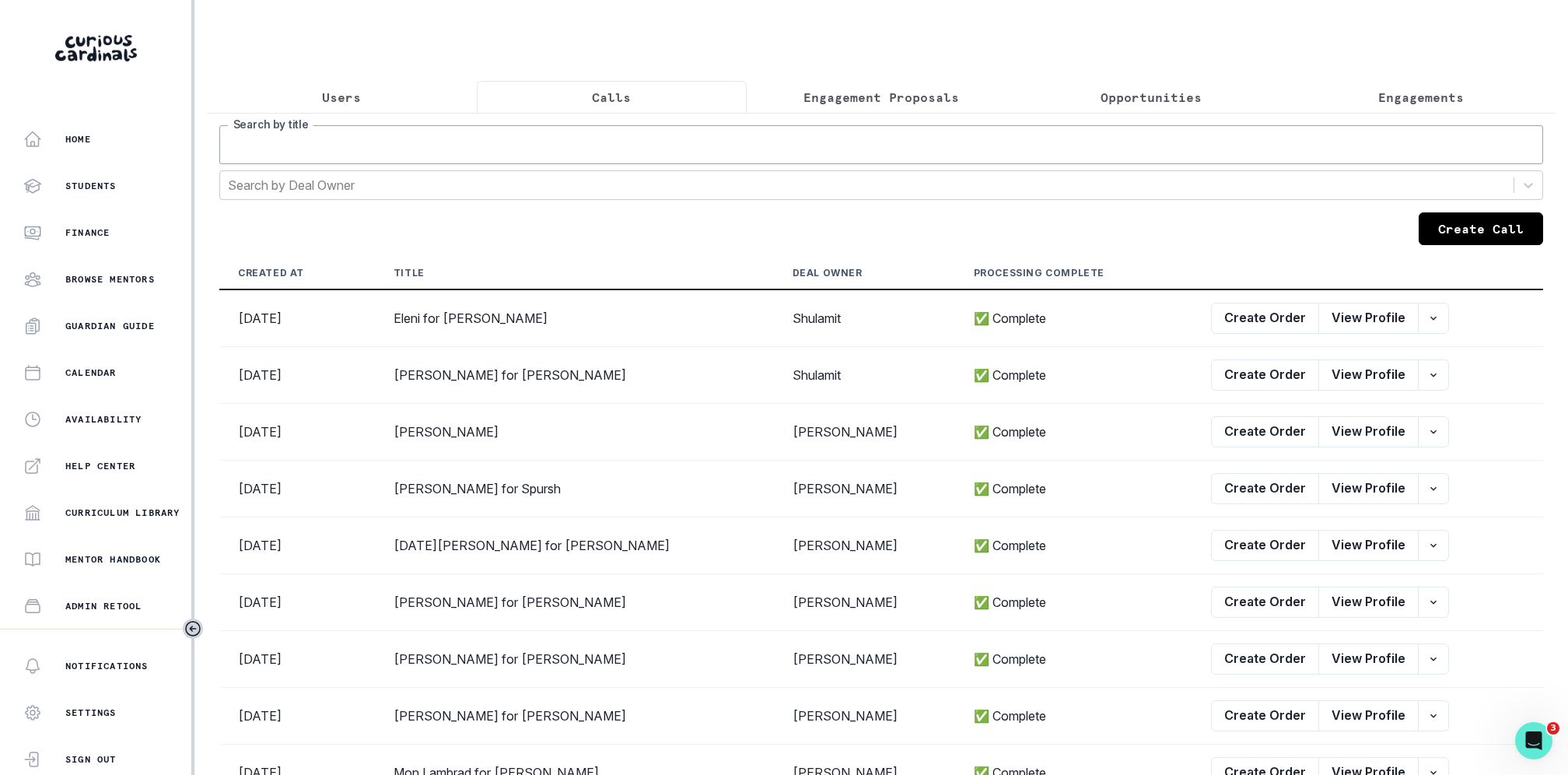
click at [657, 137] on input "Search by title" at bounding box center [881, 145] width 1324 height 39
type input "[PERSON_NAME]"
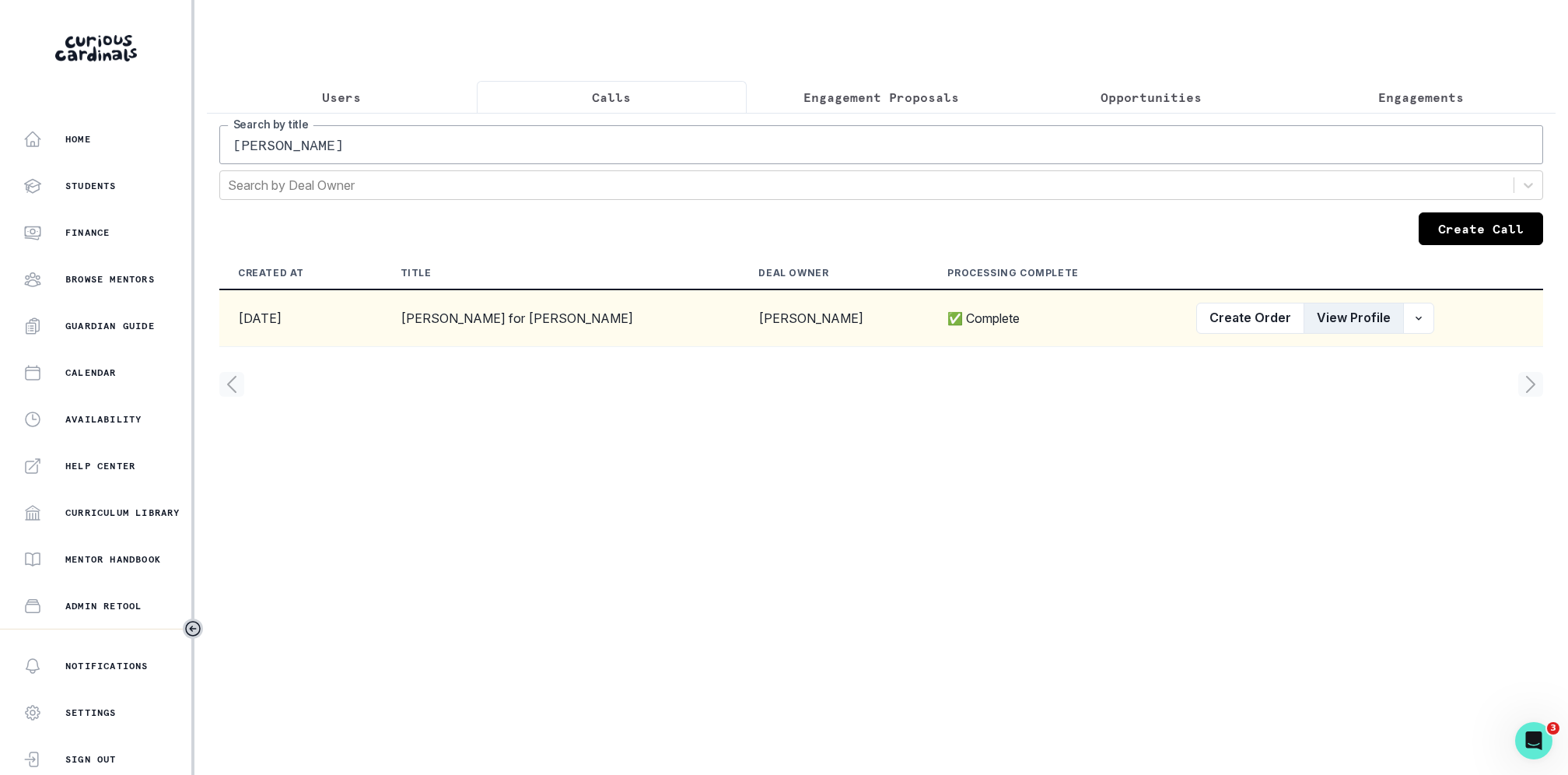
click at [1324, 312] on button "View Profile" at bounding box center [1354, 318] width 100 height 31
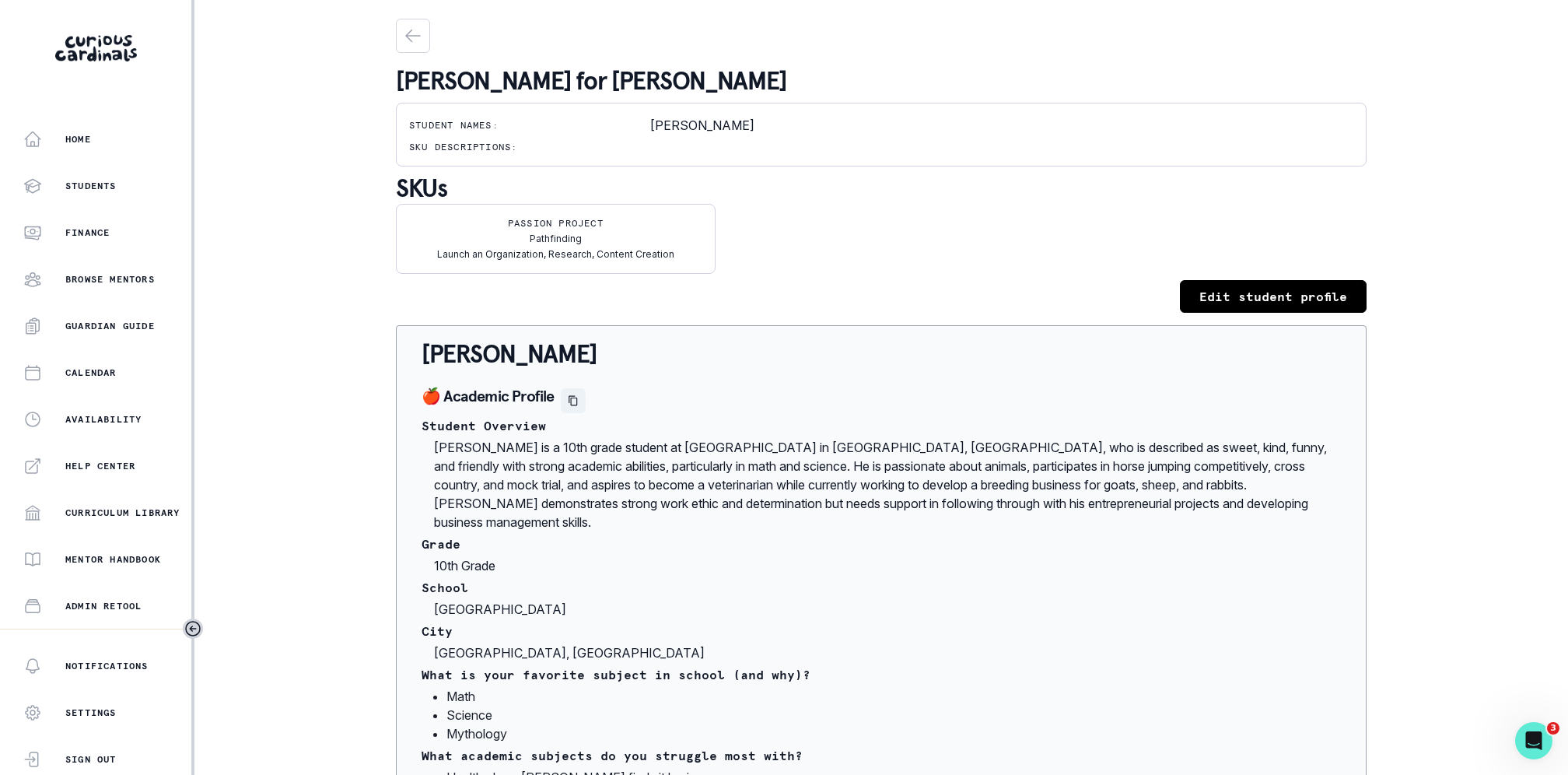
click at [569, 402] on icon "Copied to clipboard" at bounding box center [573, 401] width 8 height 10
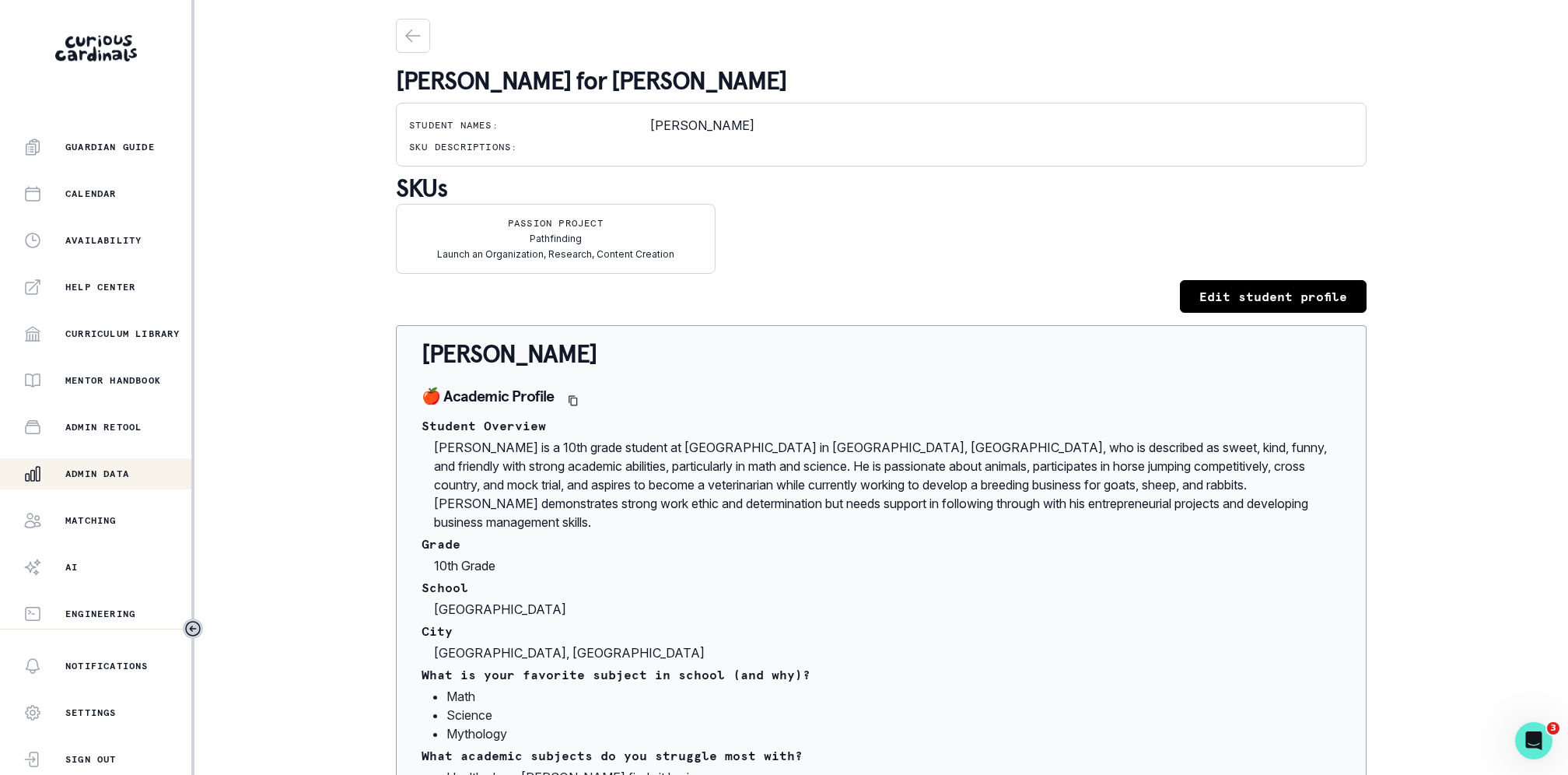
click at [112, 494] on div "Home Students Finance Browse Mentors Guardian Guide Calendar Availability Help …" at bounding box center [96, 376] width 191 height 505
click at [126, 464] on div "Admin Data" at bounding box center [107, 474] width 168 height 19
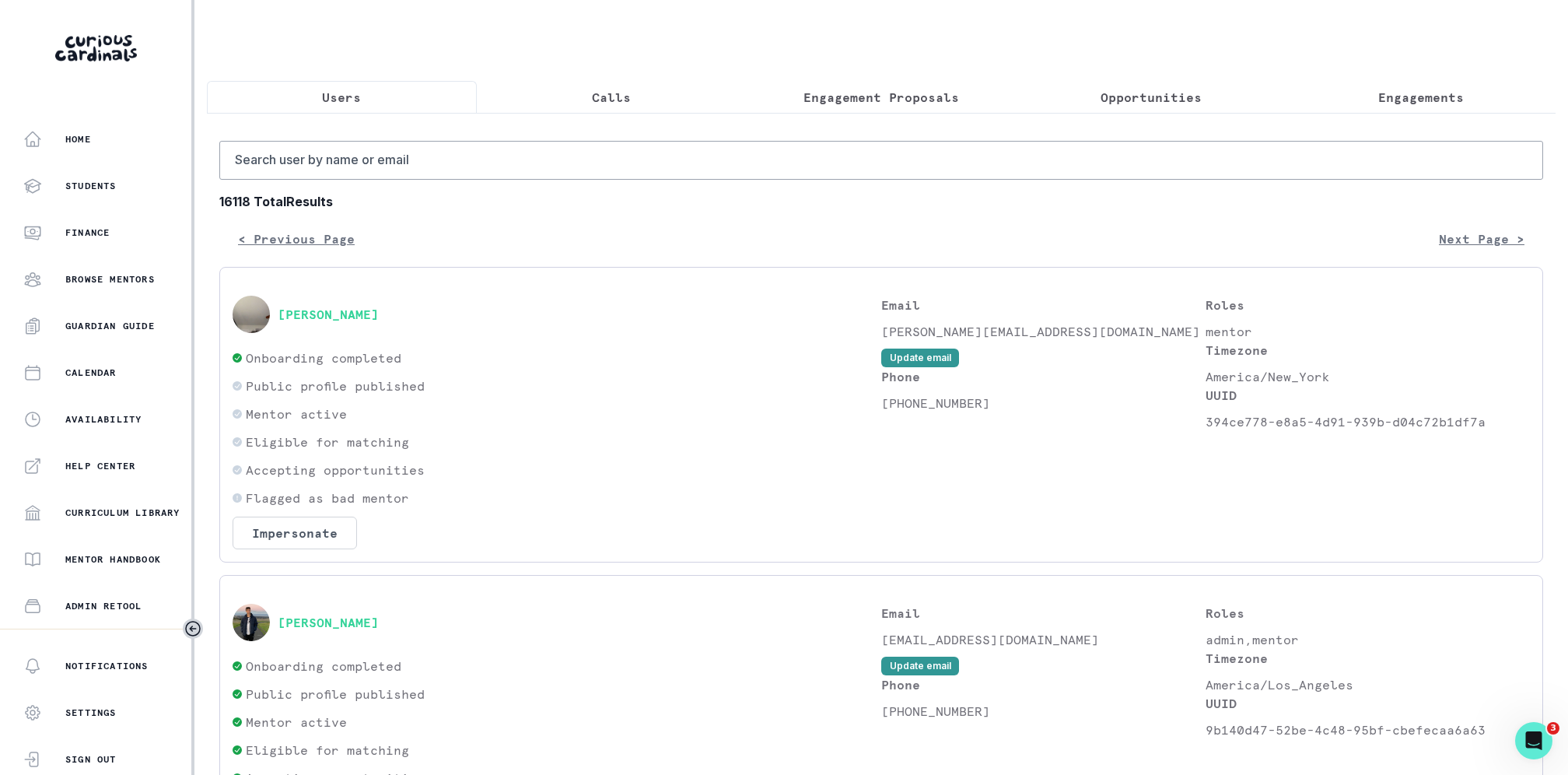
click at [875, 94] on p "Engagement Proposals" at bounding box center [881, 97] width 156 height 19
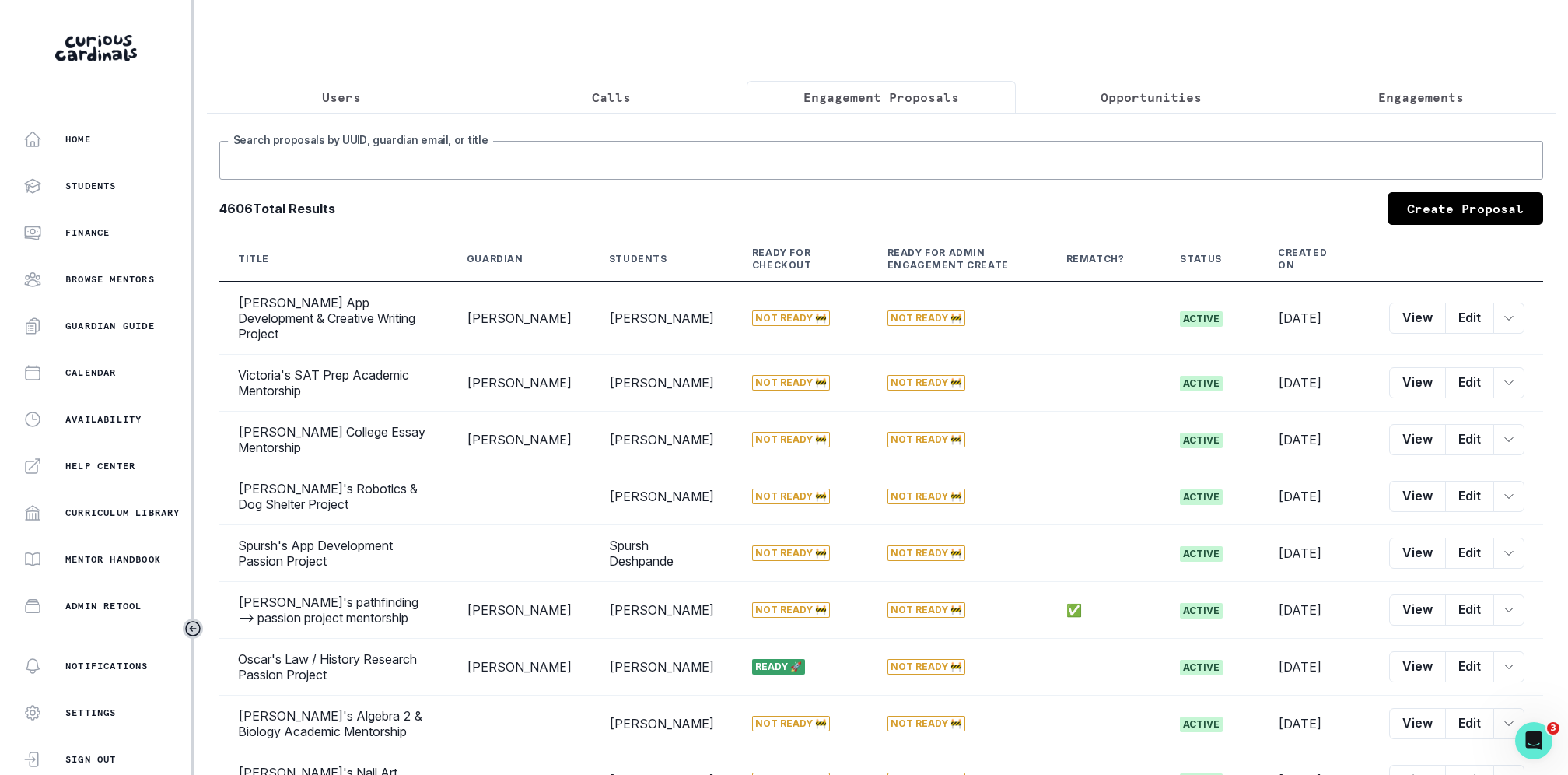
click at [875, 142] on input "Search proposals by UUID, guardian email, or title" at bounding box center [881, 160] width 1324 height 39
type input "[PERSON_NAME]"
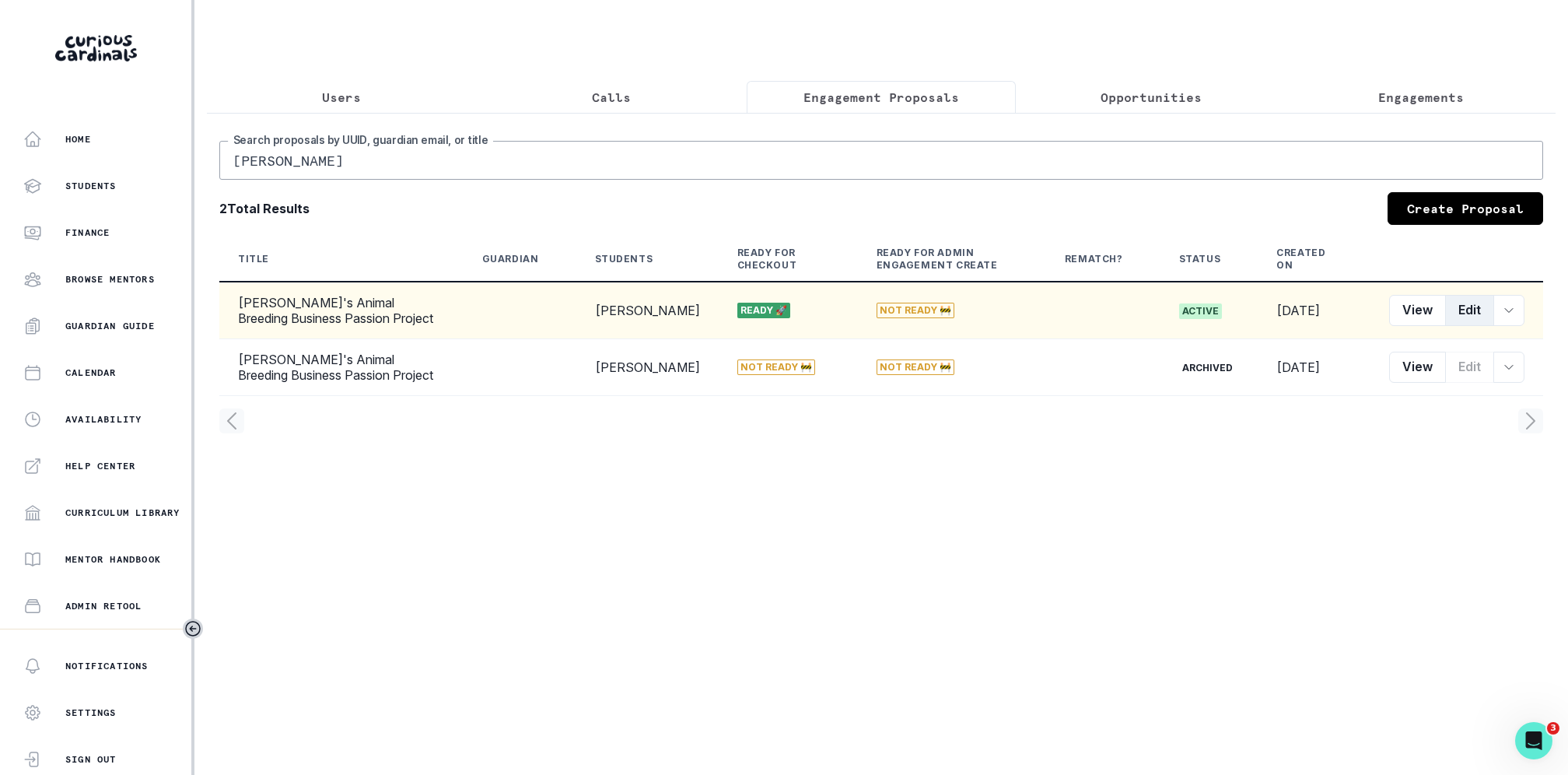
click at [1456, 307] on button "Edit" at bounding box center [1470, 311] width 49 height 31
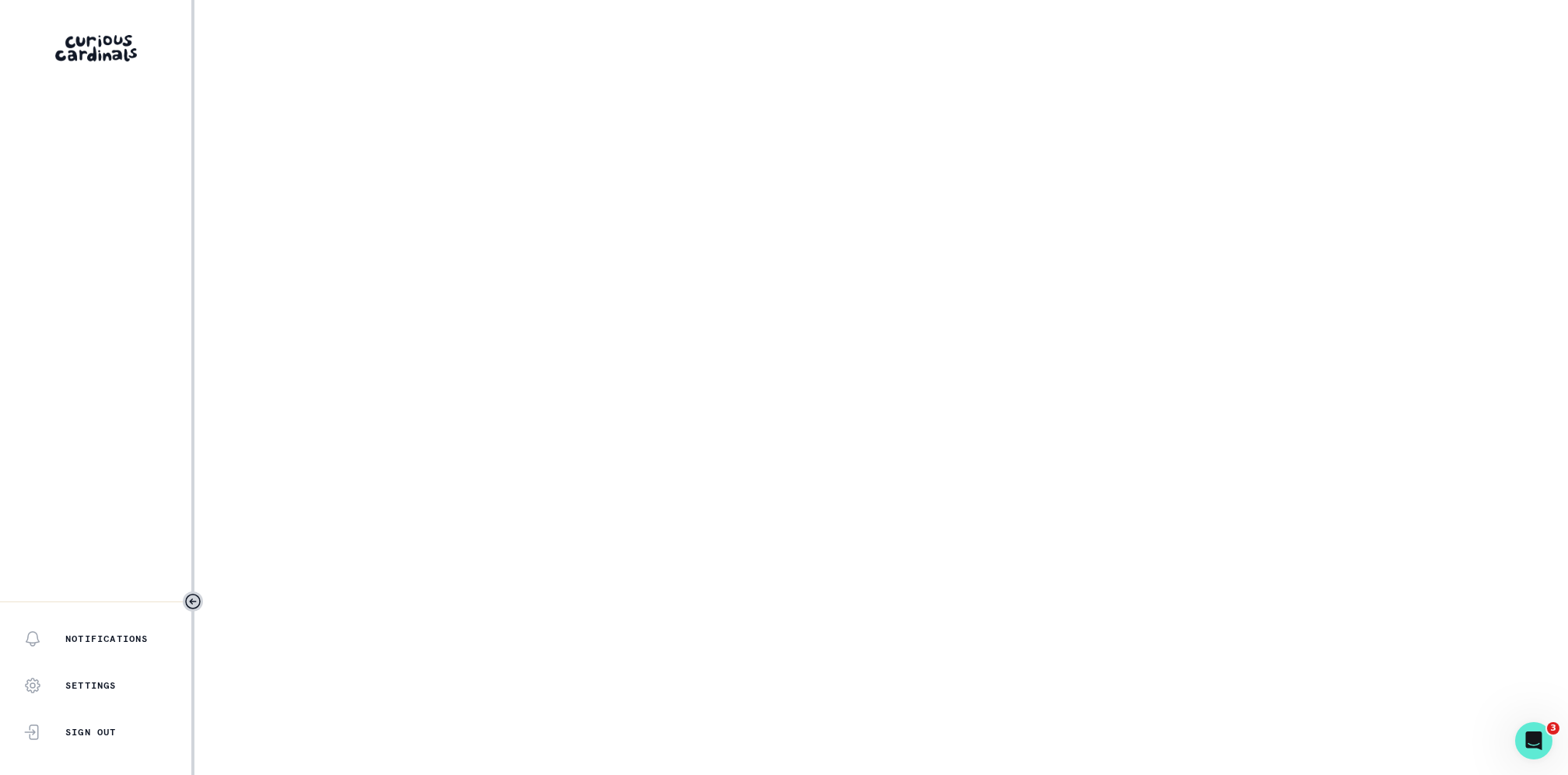
select select "b3713756-4135-4cda-87b8-2c7a26e5960c"
select select "17679a9d-70bd-407f-a820-d213157fa7d8"
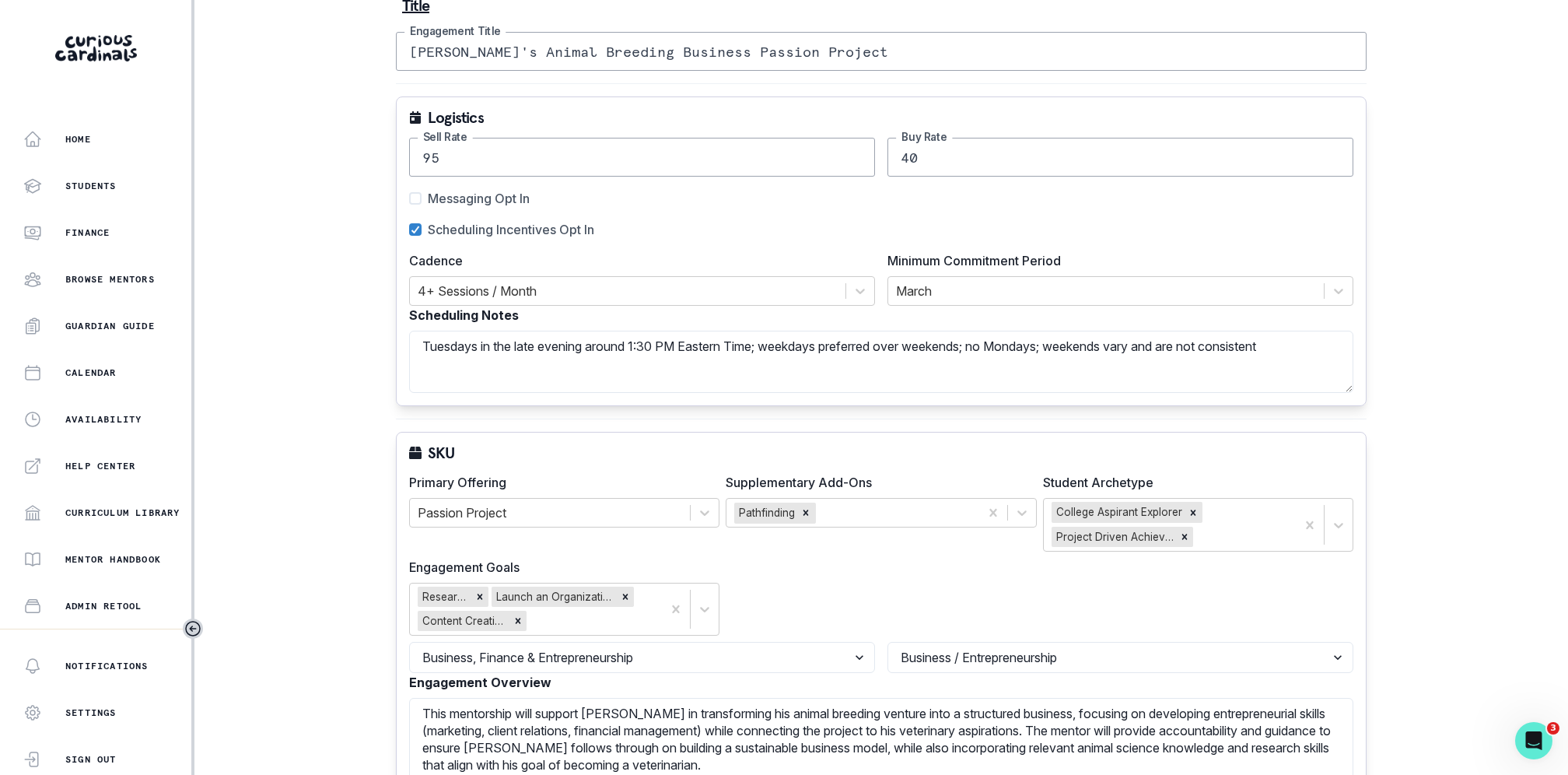
scroll to position [515, 0]
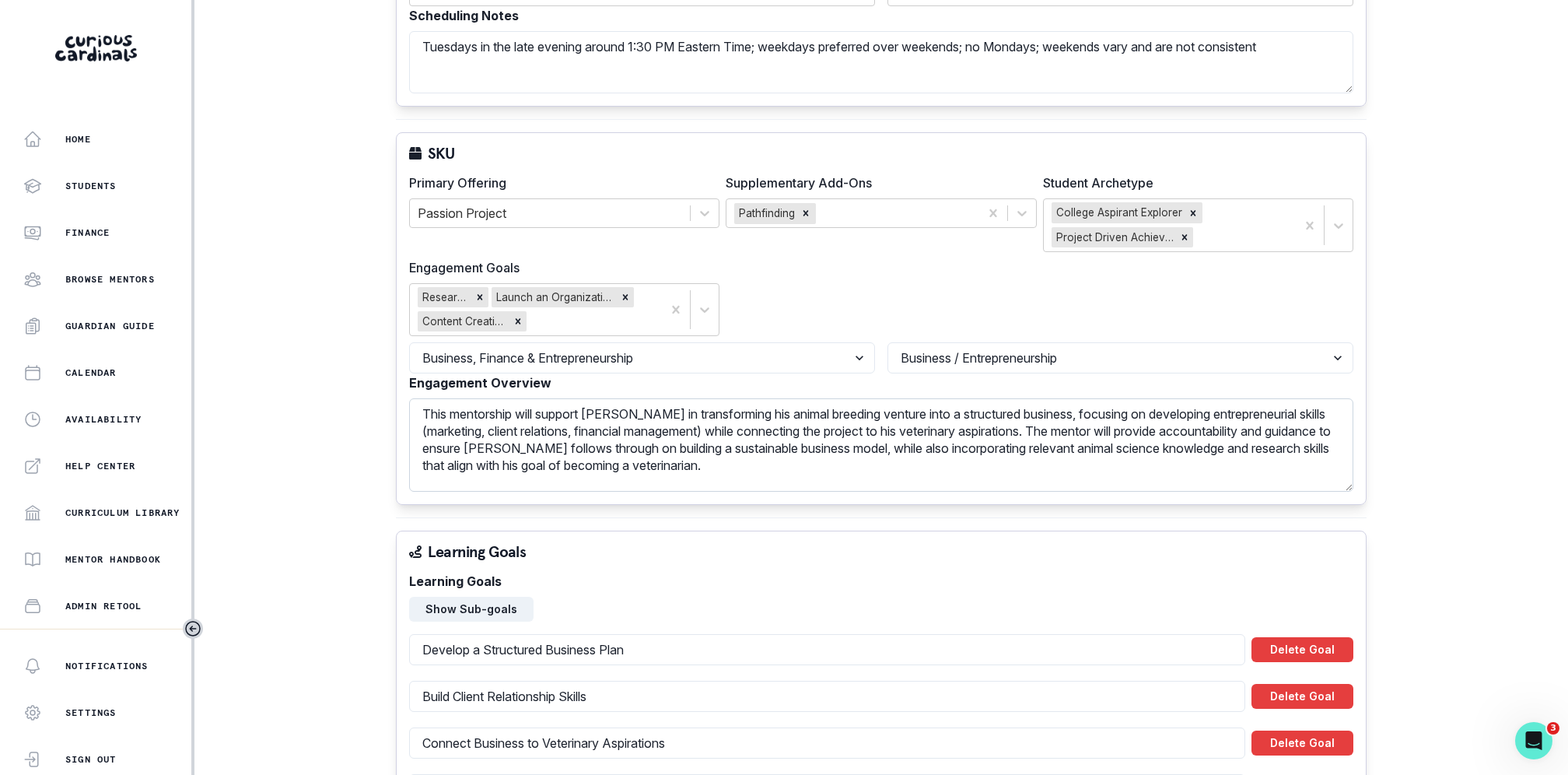
click at [757, 403] on textarea "This mentorship will support [PERSON_NAME] in transforming his animal breeding …" at bounding box center [881, 444] width 944 height 94
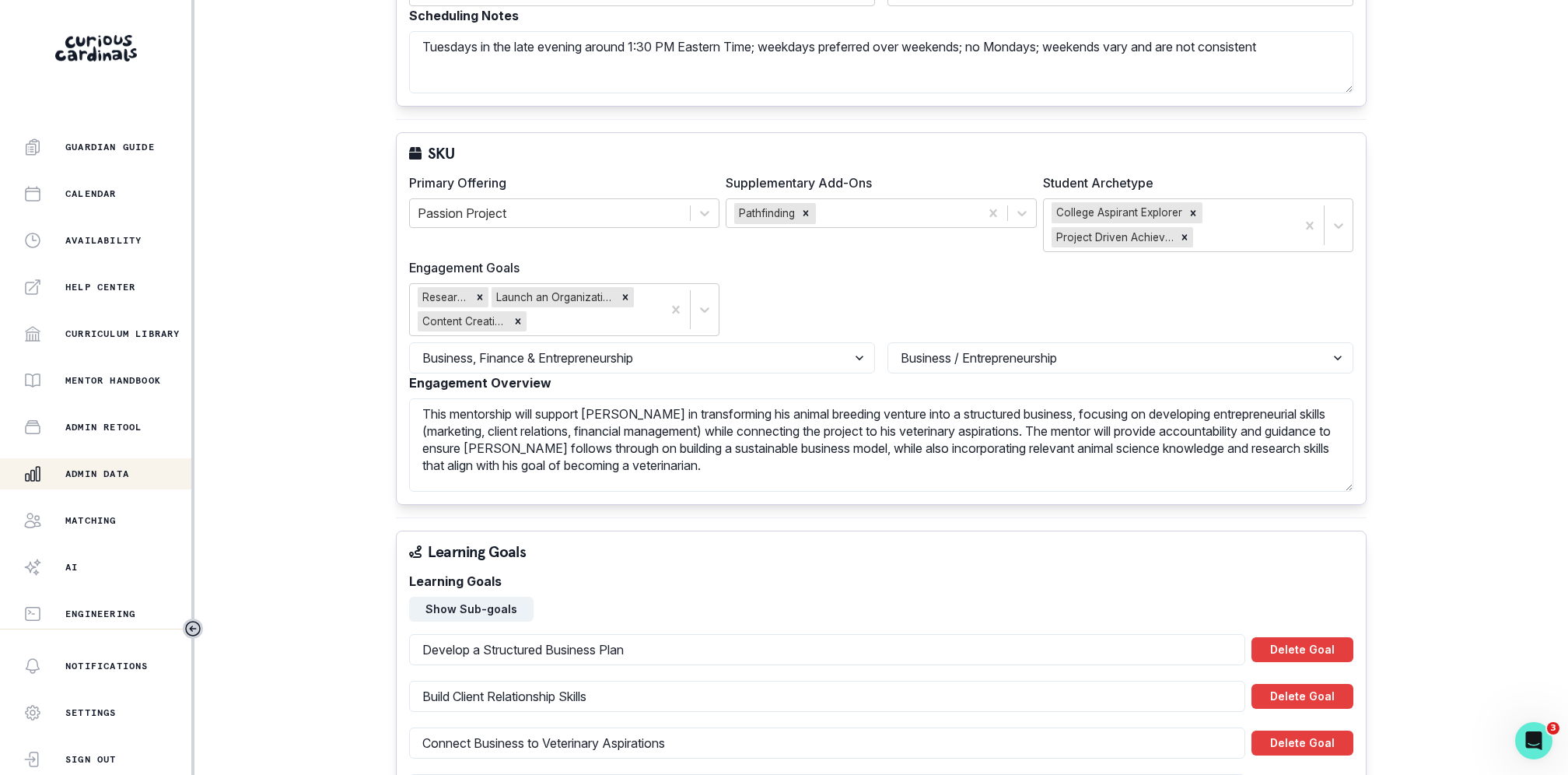
click at [111, 482] on div "Admin Data" at bounding box center [107, 474] width 168 height 19
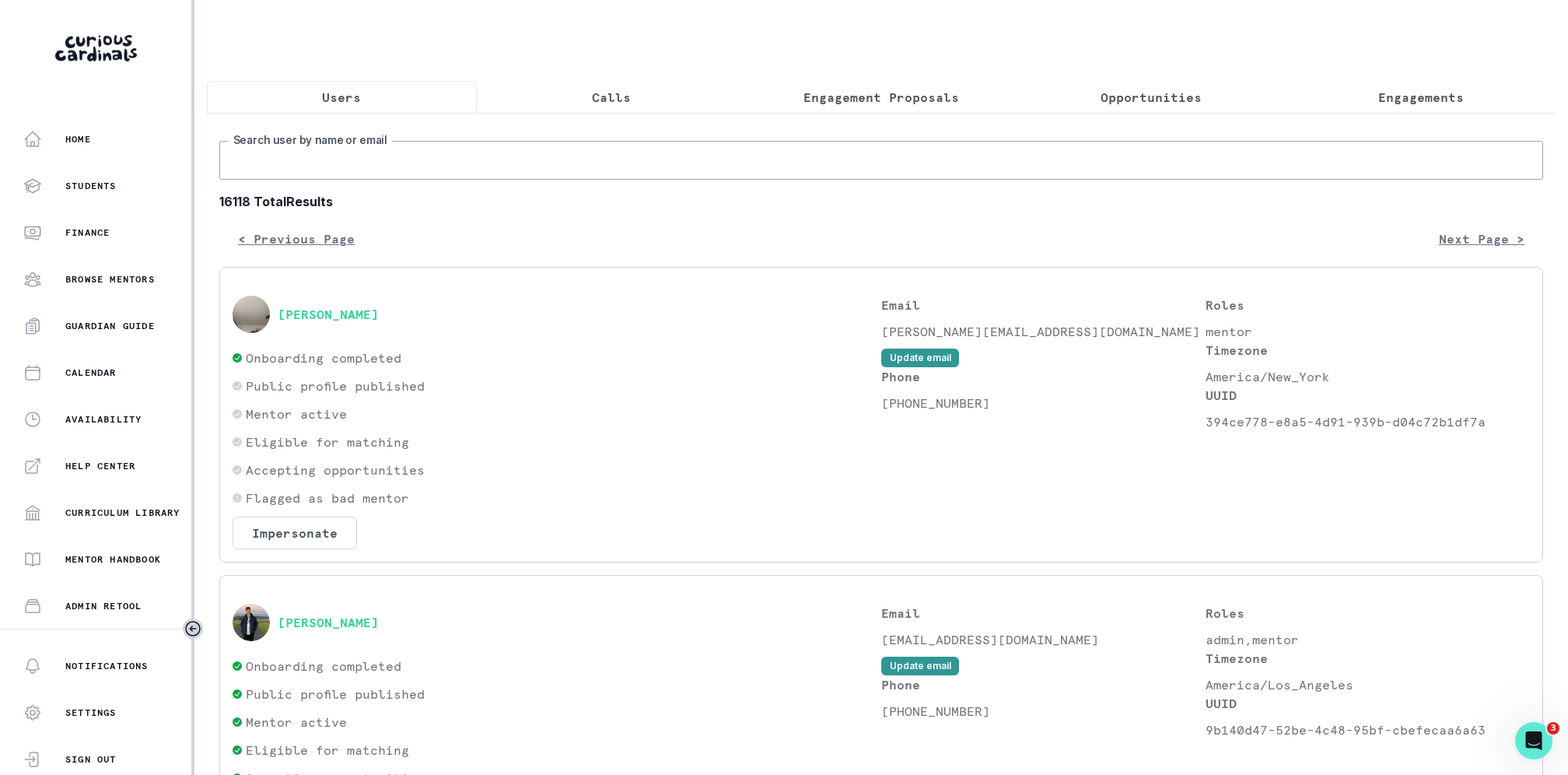
click at [334, 159] on input "Search user by name or email" at bounding box center [881, 160] width 1324 height 39
type input "[PERSON_NAME]"
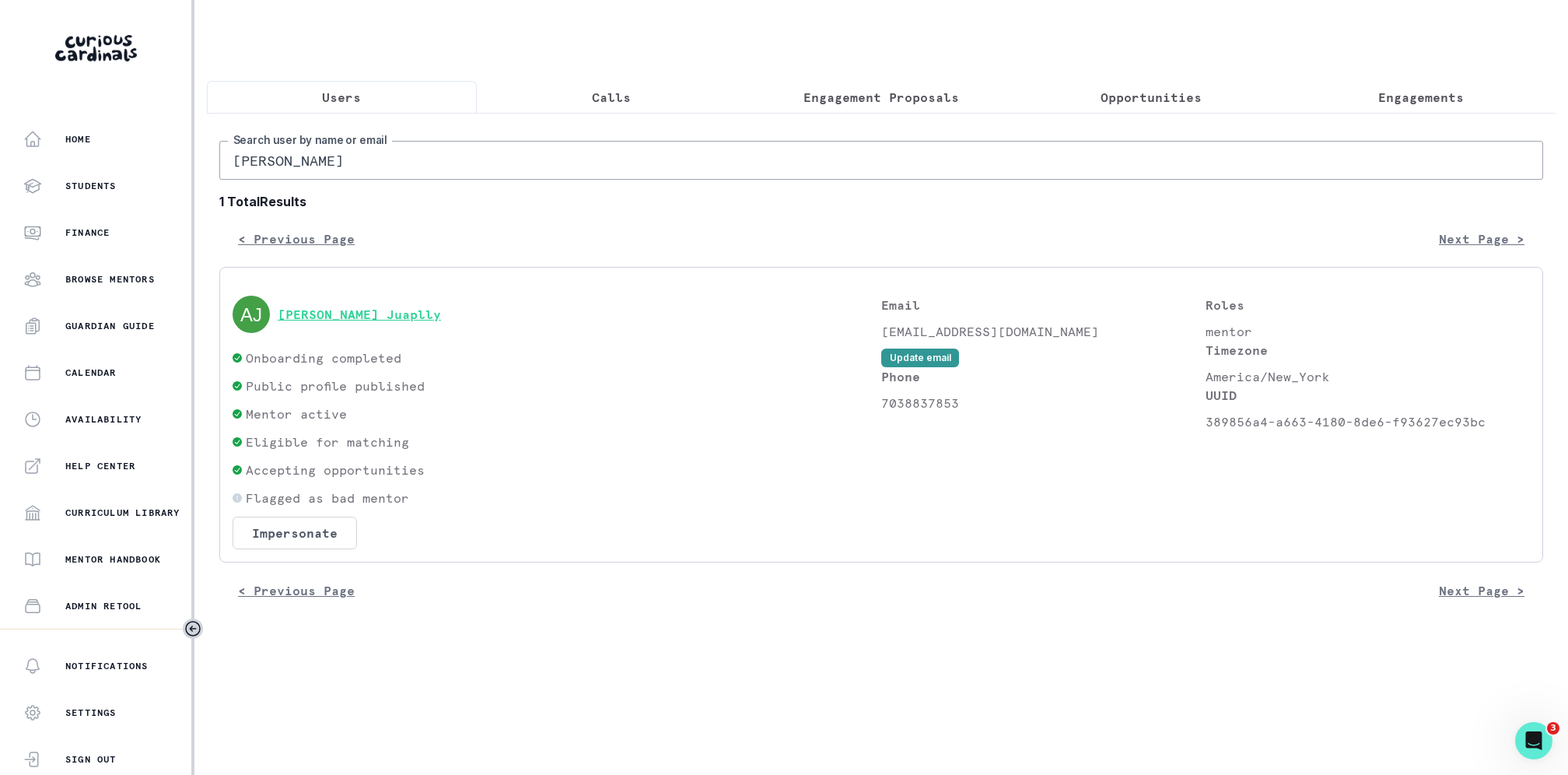
click at [330, 308] on button "[PERSON_NAME] Juaplly" at bounding box center [359, 314] width 163 height 15
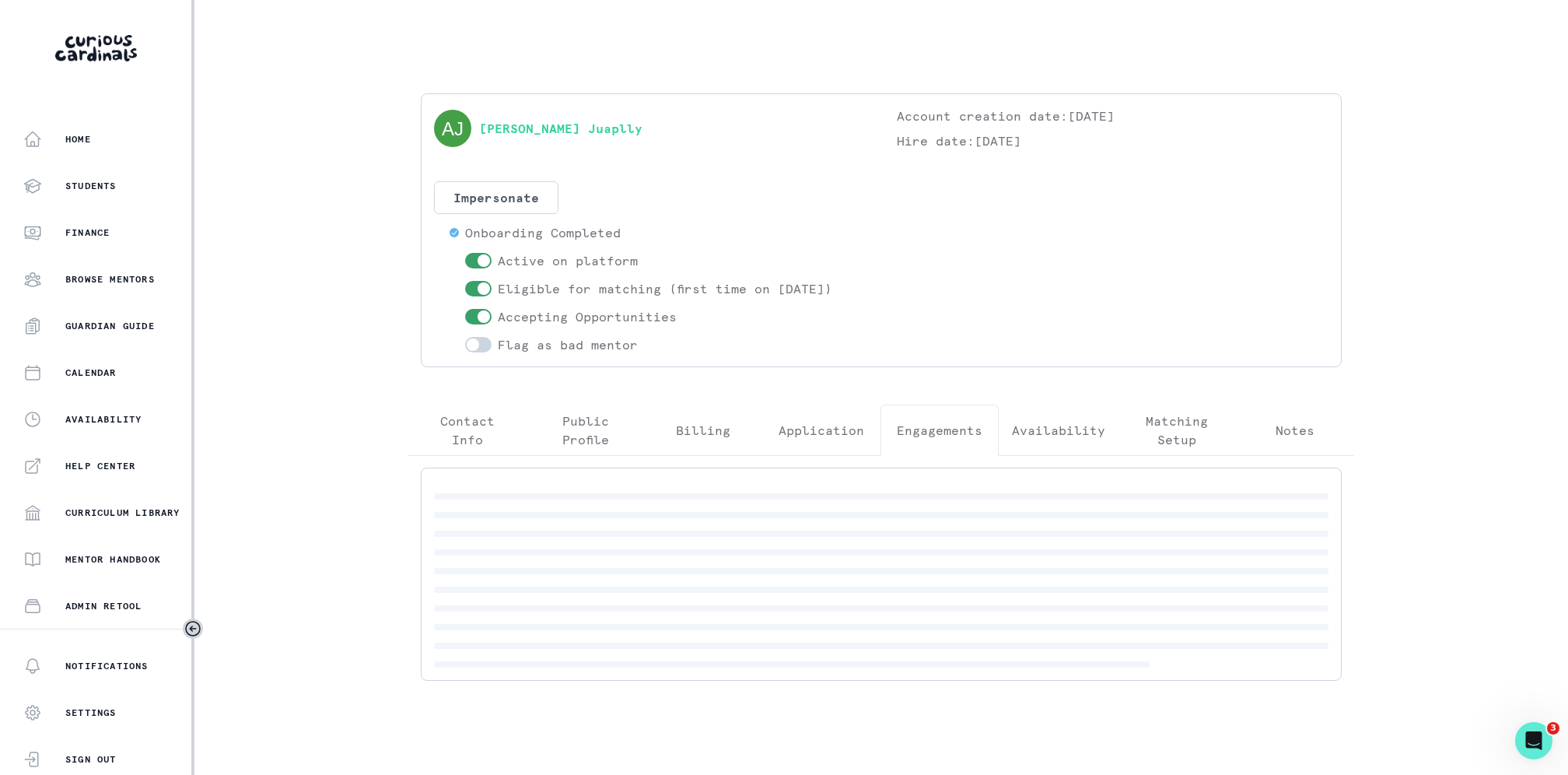
click at [950, 428] on p "Engagements" at bounding box center [940, 430] width 86 height 19
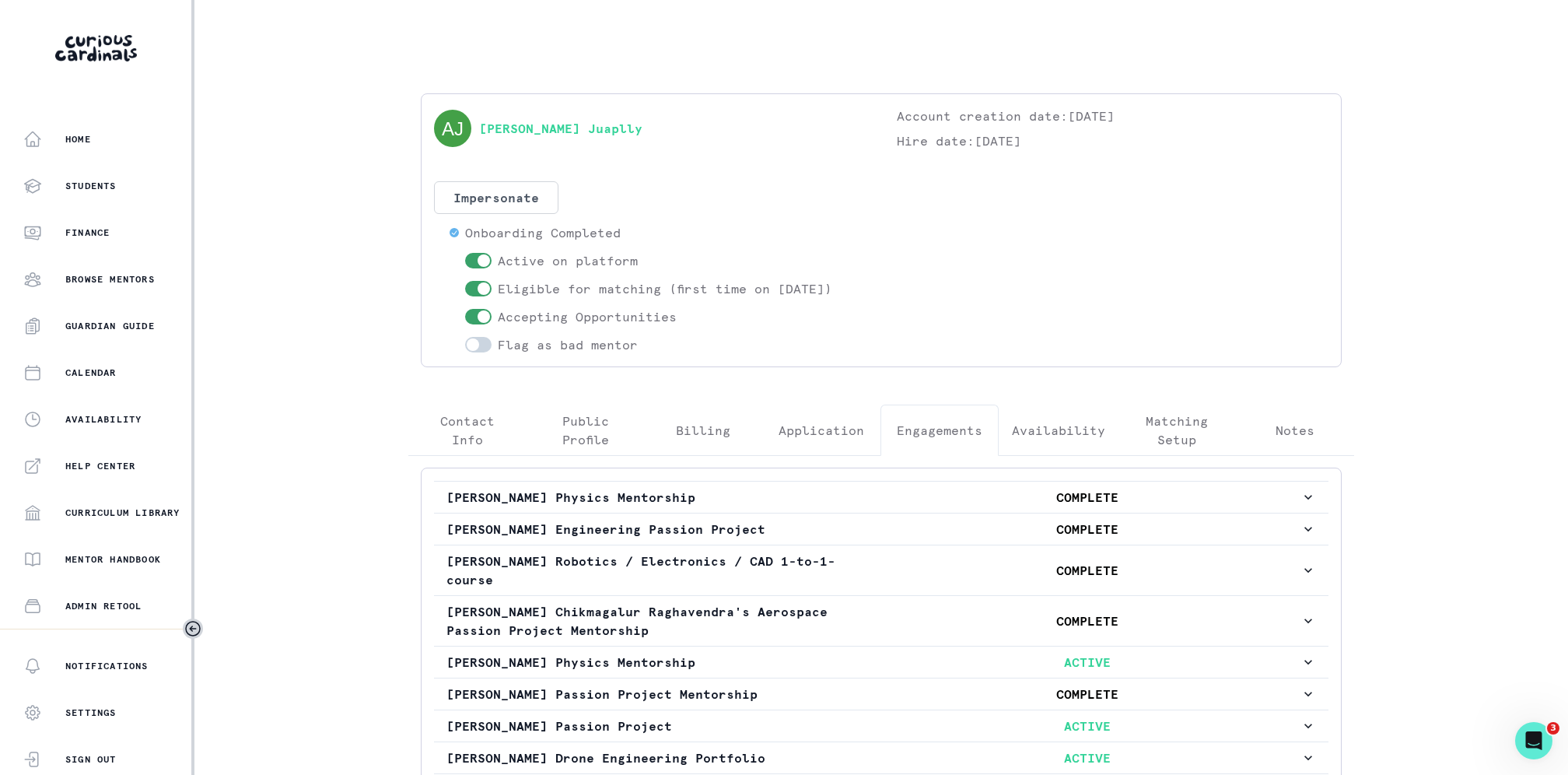
scroll to position [291, 0]
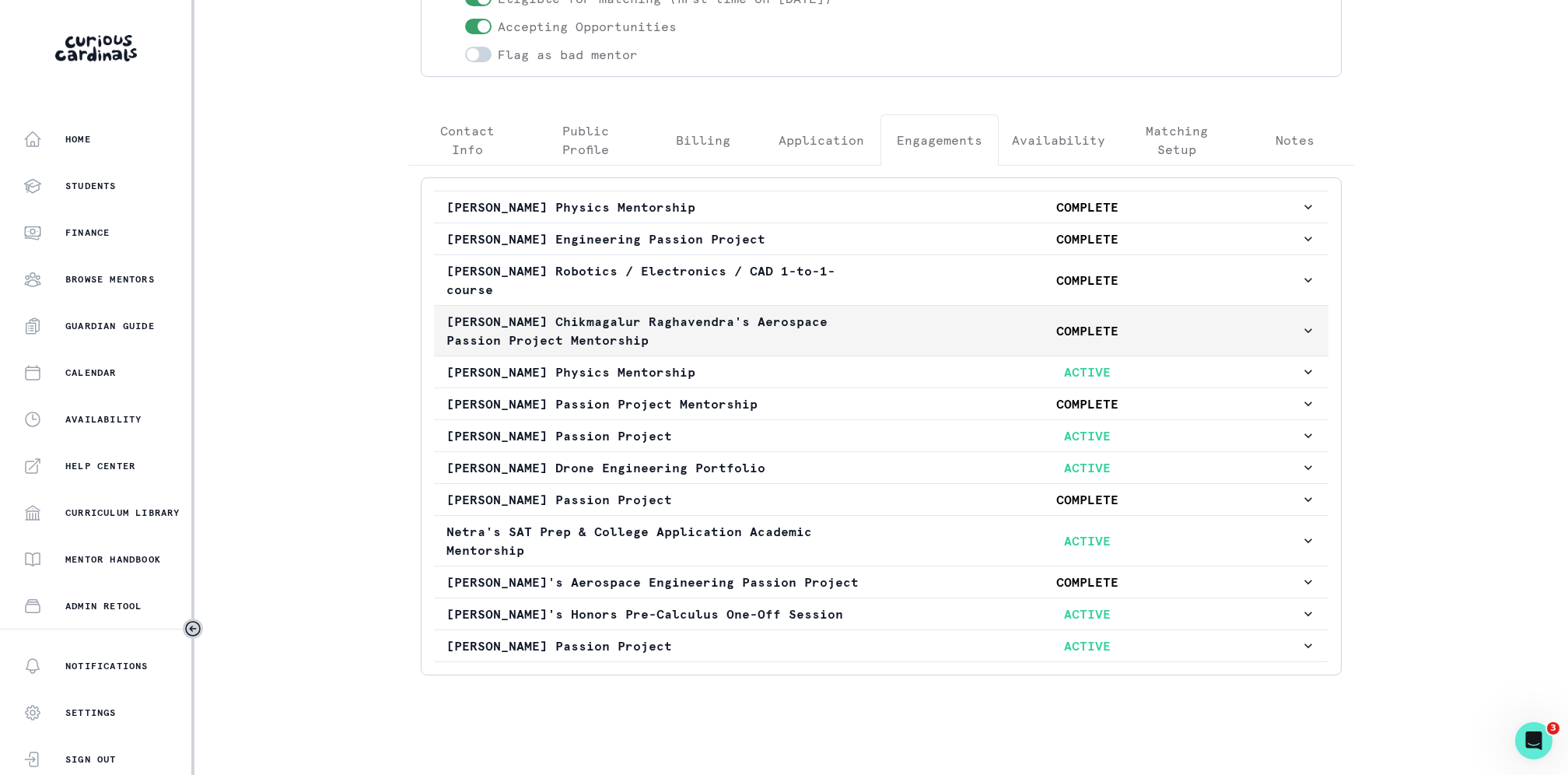
click at [697, 315] on p "[PERSON_NAME] Chikmagalur Raghavendra's Aerospace Passion Project Mentorship" at bounding box center [659, 331] width 427 height 37
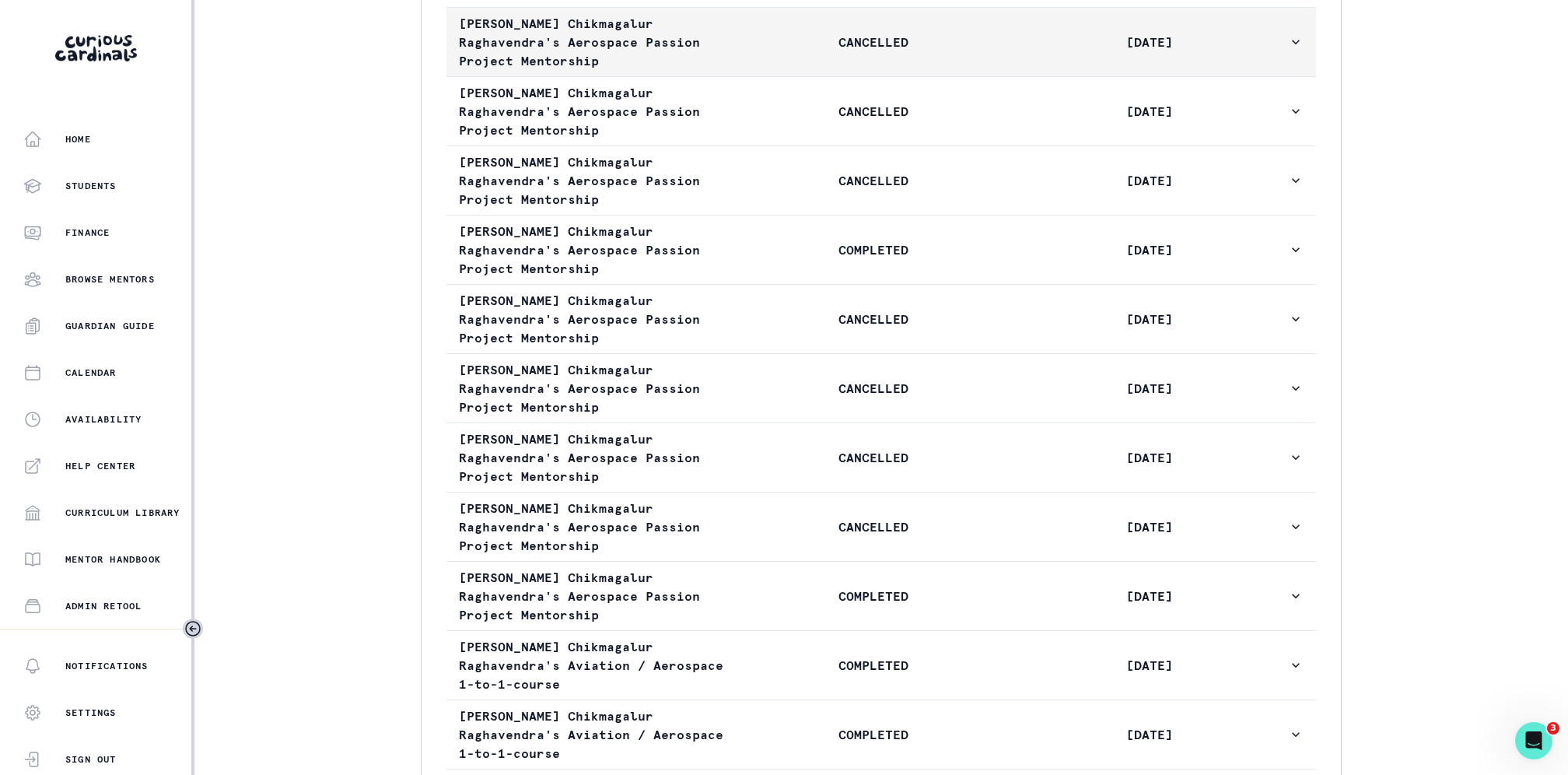
scroll to position [1208, 0]
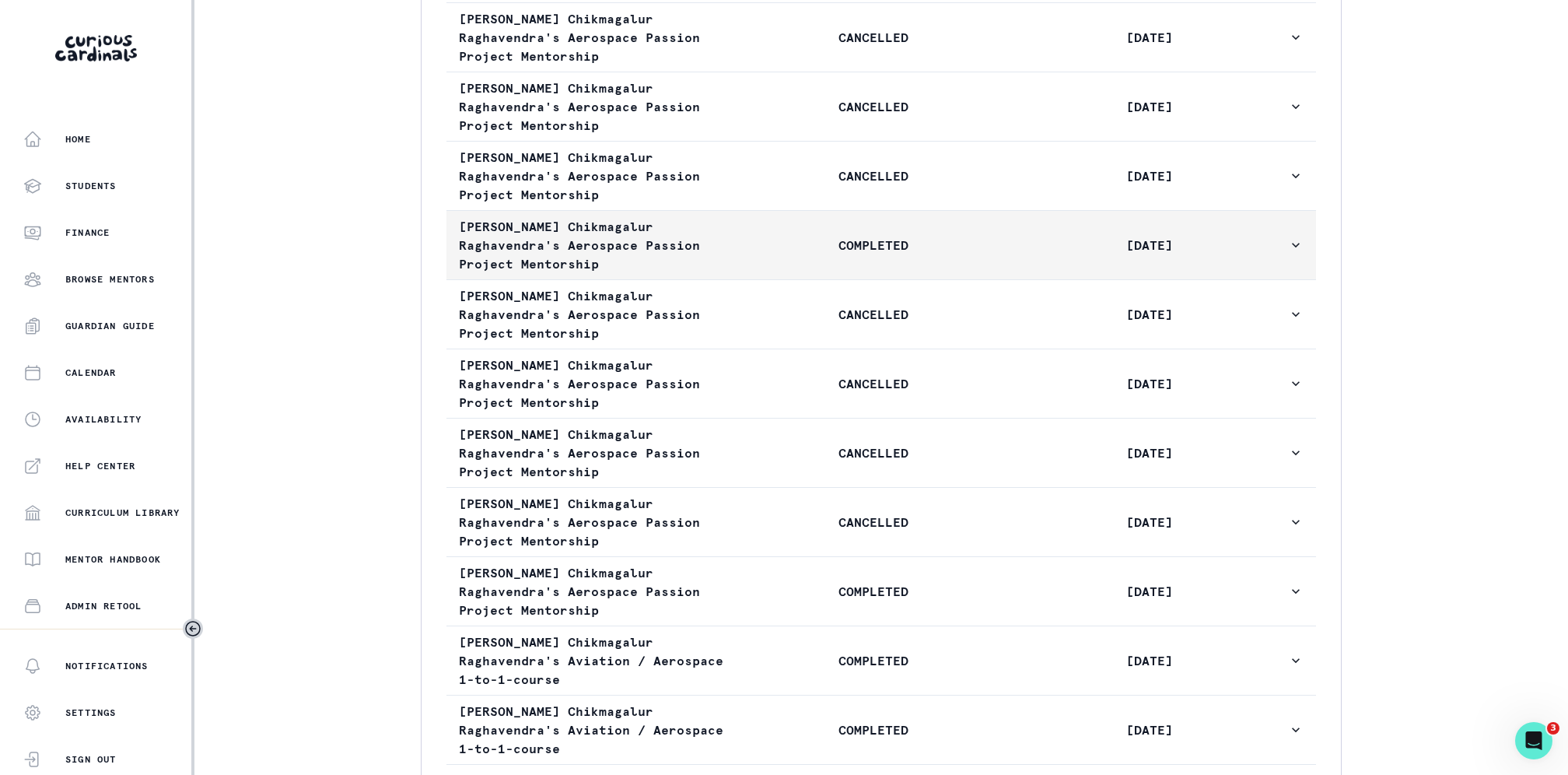
click at [801, 254] on p "COMPLETED" at bounding box center [872, 245] width 276 height 19
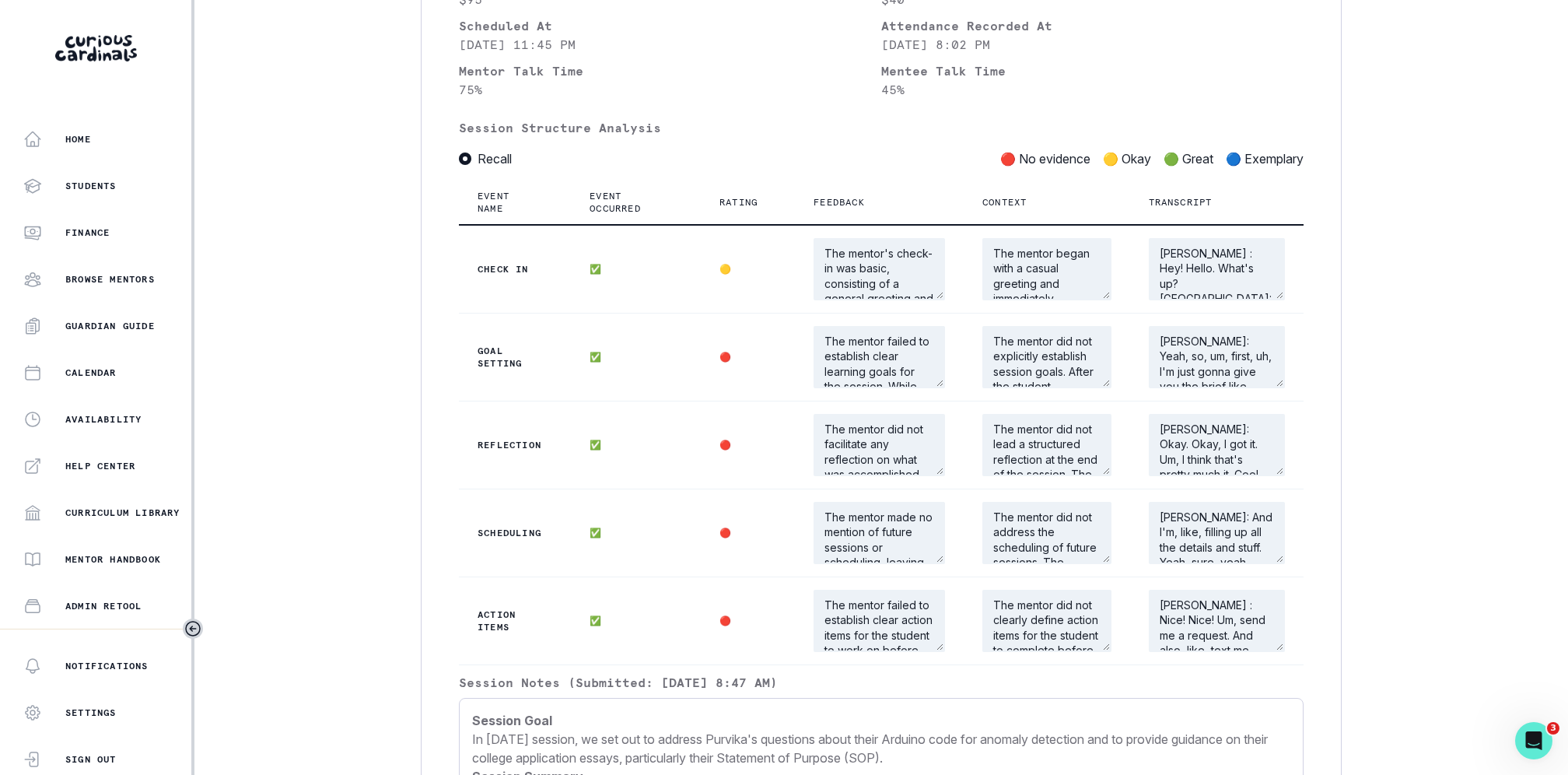
scroll to position [1537, 0]
